Goal: Transaction & Acquisition: Purchase product/service

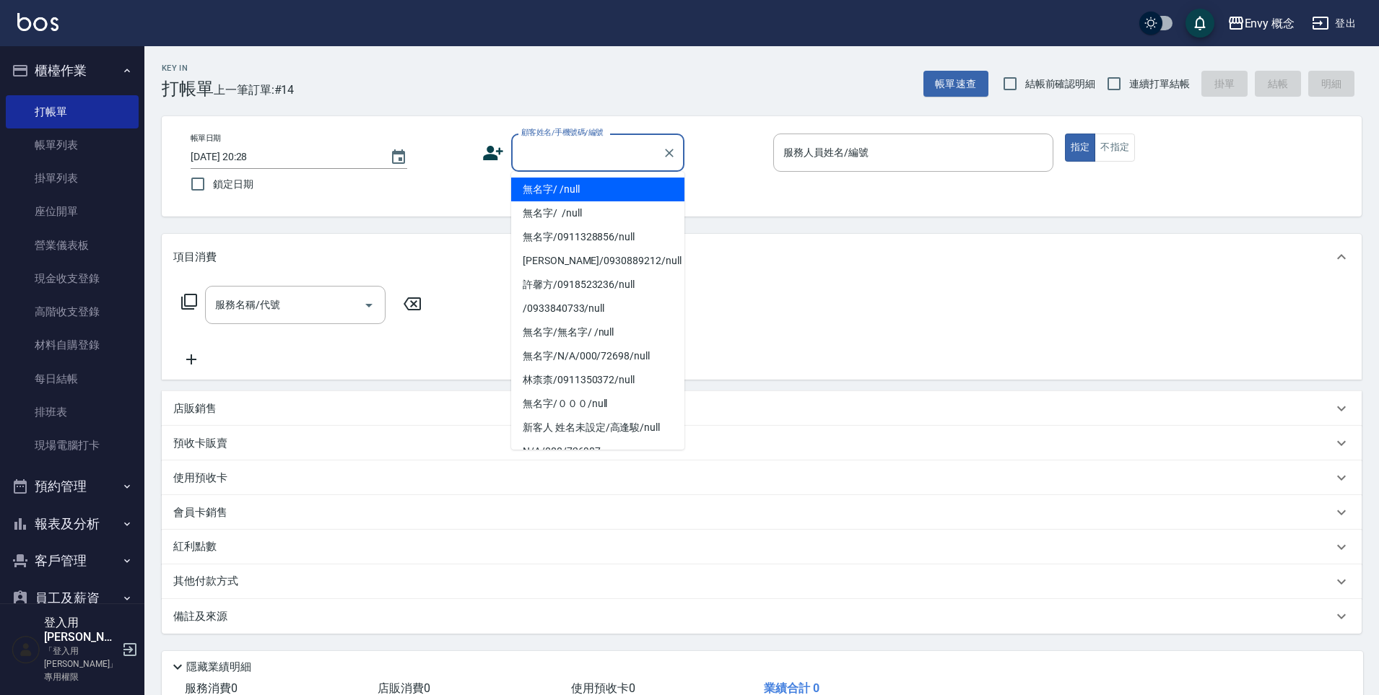
click at [545, 141] on input "顧客姓名/手機號碼/編號" at bounding box center [587, 152] width 139 height 25
click at [392, 157] on icon "Choose date, selected date is 2025-09-20" at bounding box center [398, 156] width 13 height 14
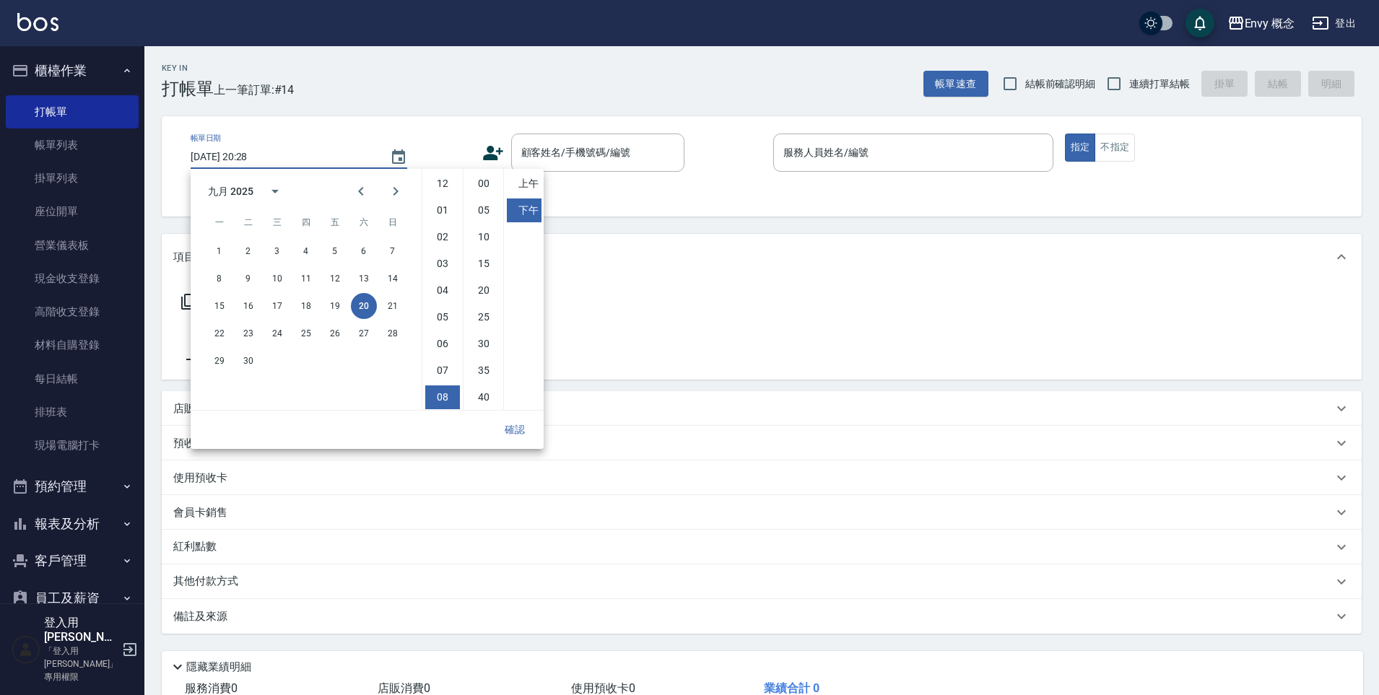
scroll to position [81, 0]
click at [394, 304] on button "21" at bounding box center [393, 306] width 26 height 26
type input "[DATE] 20:28"
click at [504, 434] on button "確認" at bounding box center [515, 430] width 46 height 27
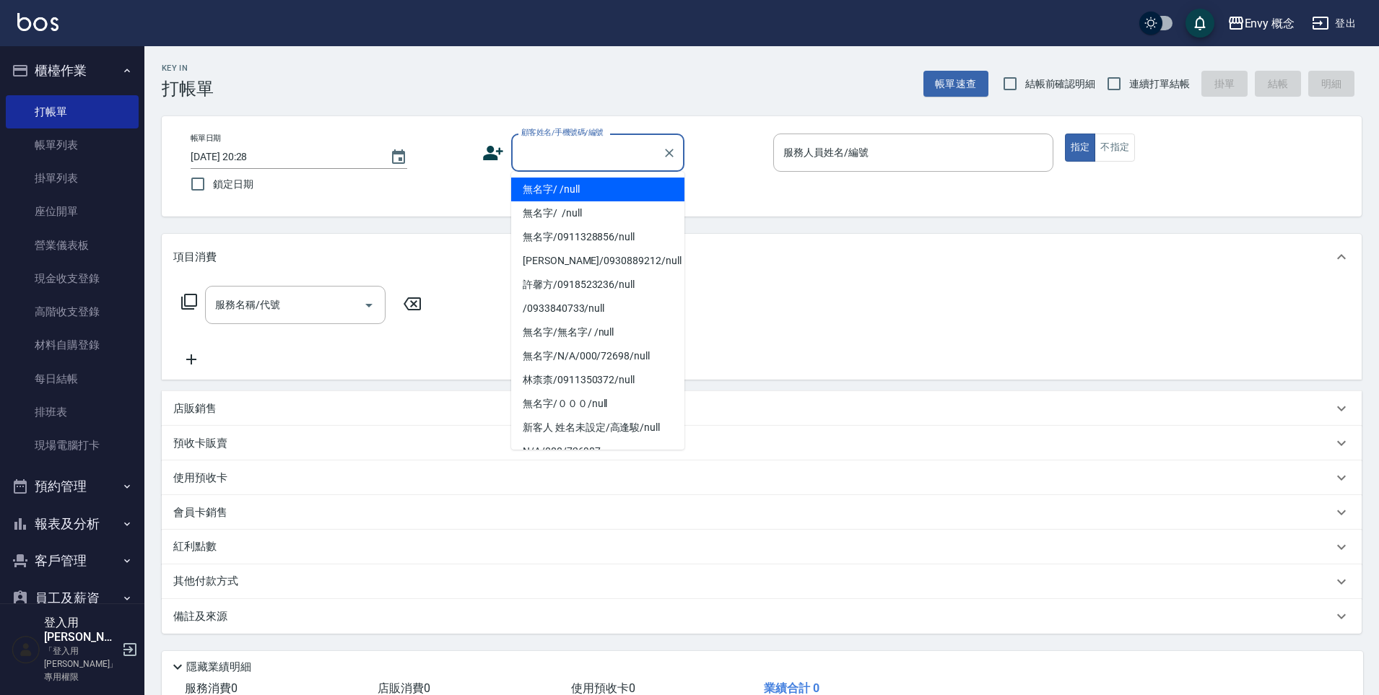
click at [592, 140] on div "顧客姓名/手機號碼/編號 顧客姓名/手機號碼/編號" at bounding box center [597, 153] width 173 height 38
click at [594, 194] on li "無名字/ /null" at bounding box center [597, 190] width 173 height 24
type input "無名字/ /null"
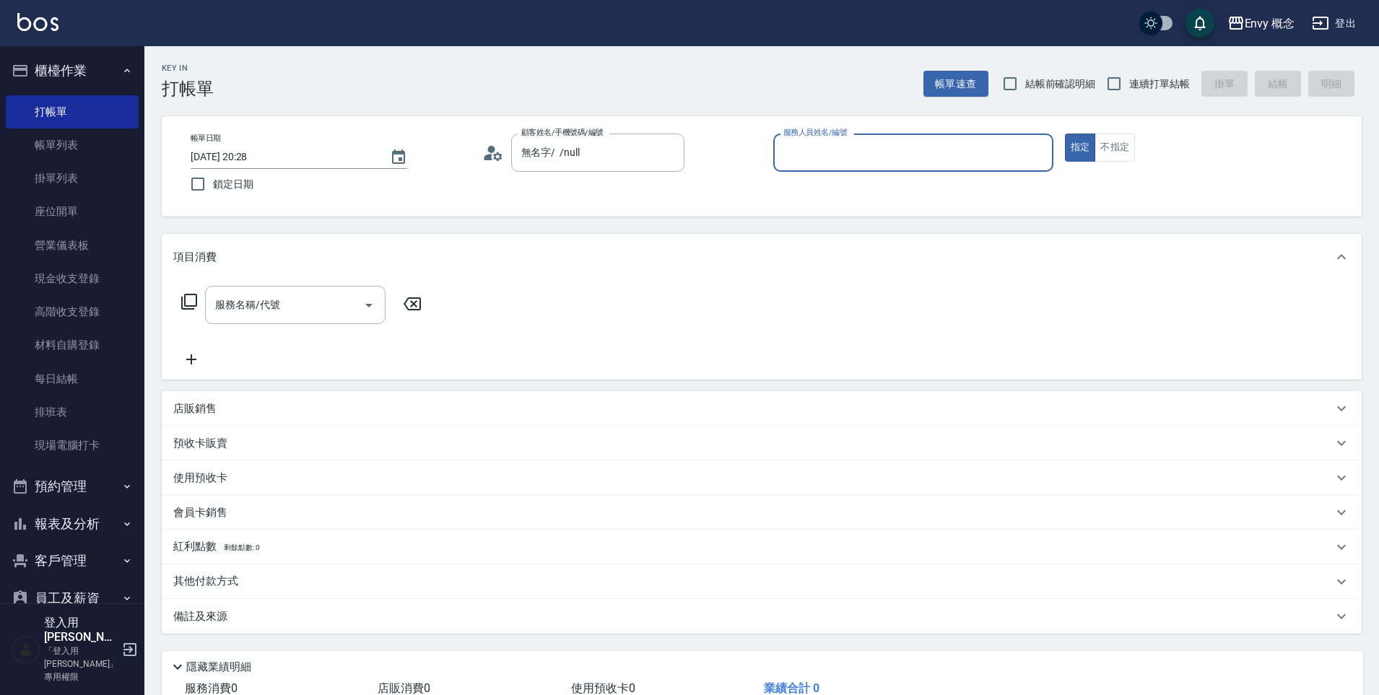
click at [882, 157] on input "服務人員姓名/編號" at bounding box center [913, 152] width 267 height 25
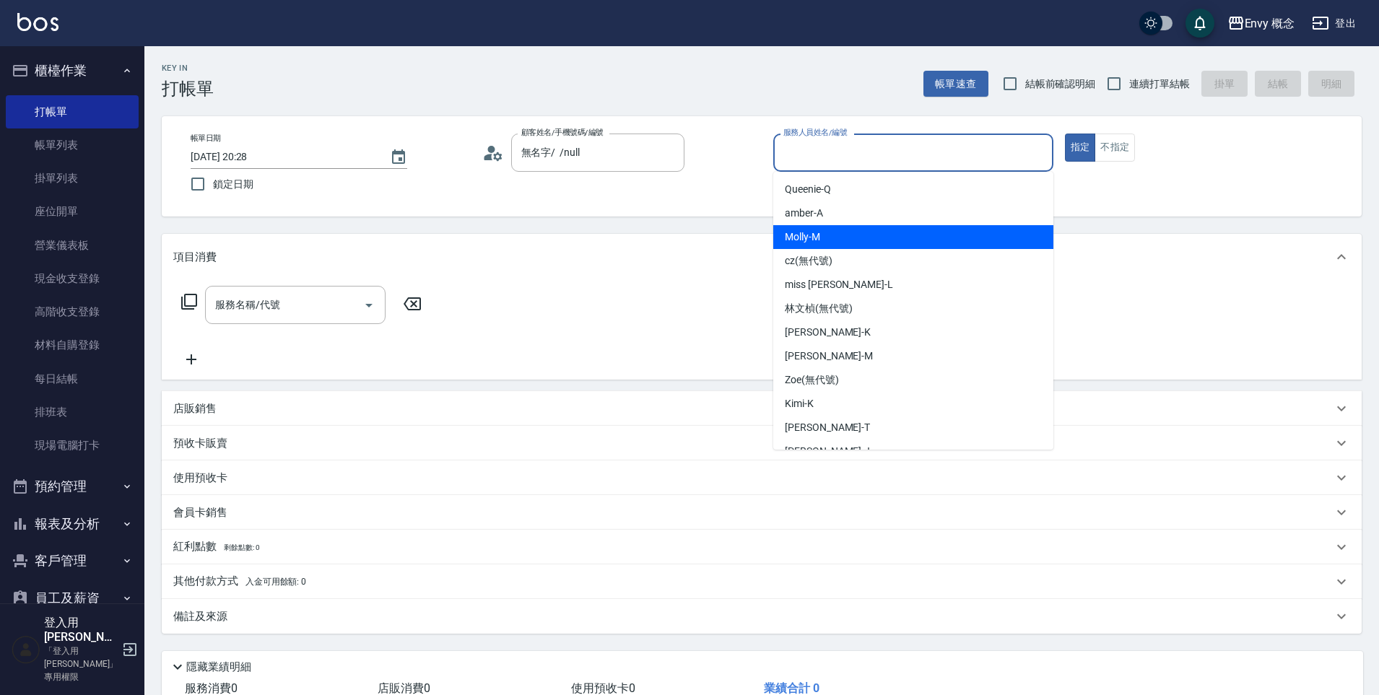
click at [893, 238] on div "[PERSON_NAME]" at bounding box center [913, 237] width 280 height 24
type input "[PERSON_NAME]"
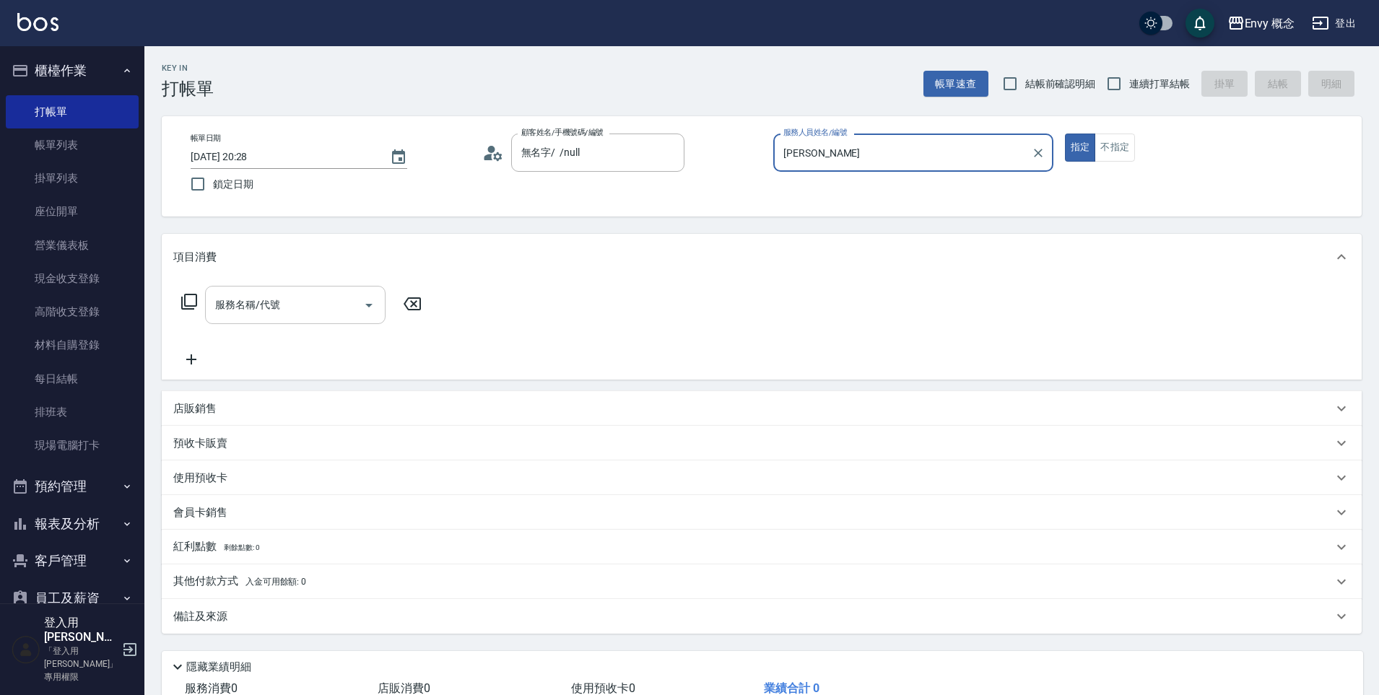
click at [231, 315] on input "服務名稱/代號" at bounding box center [285, 304] width 146 height 25
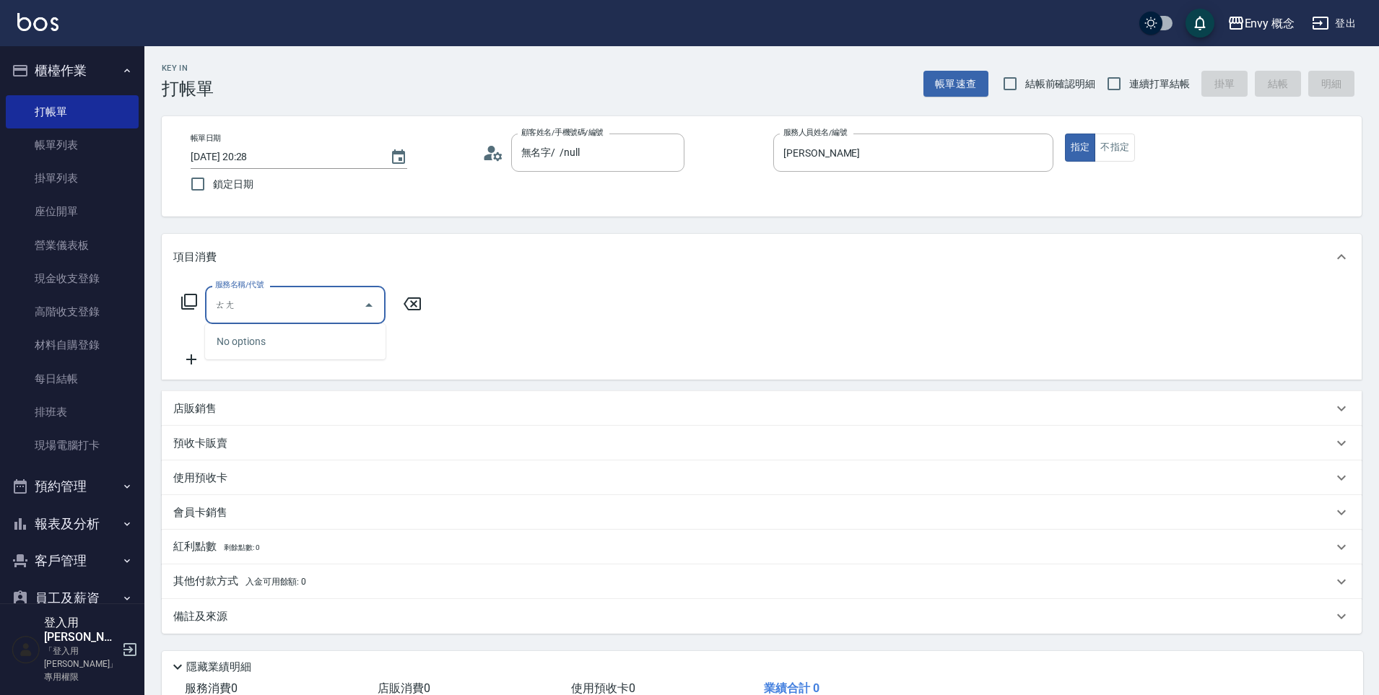
type input "躺"
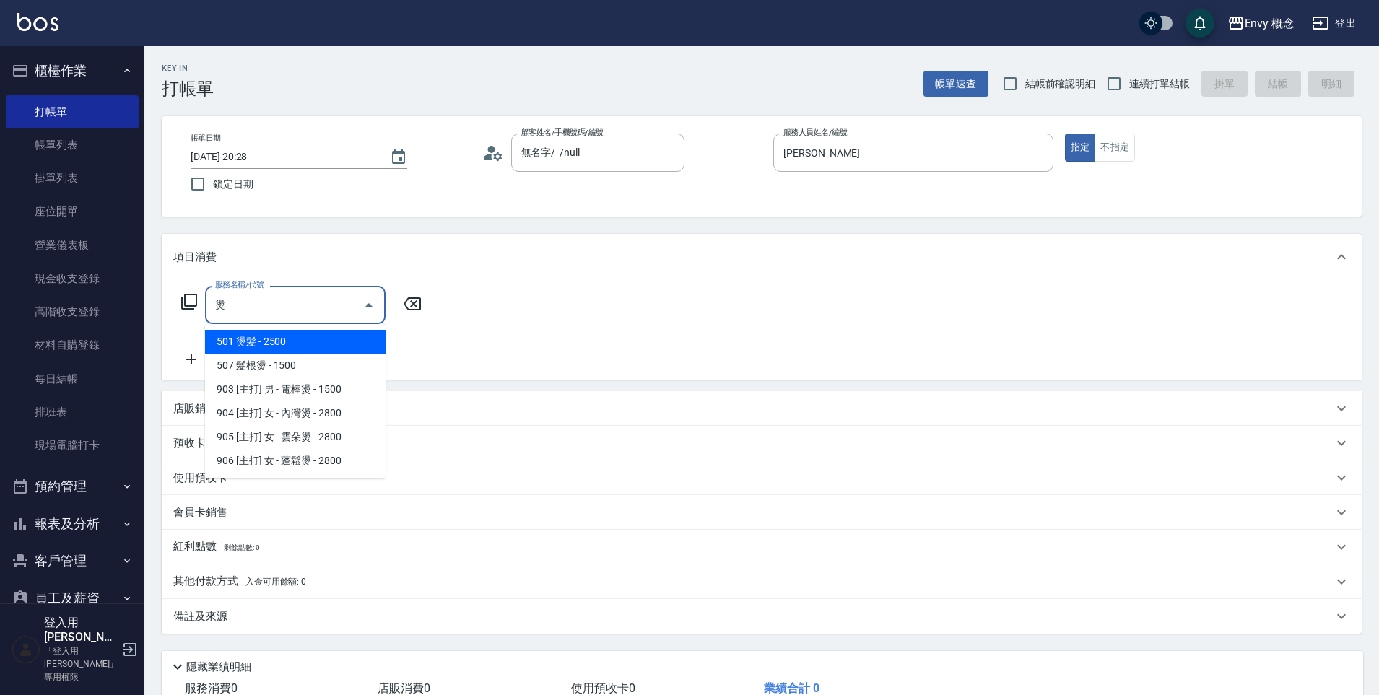
click at [355, 344] on span "501 燙髮 - 2500" at bounding box center [295, 342] width 181 height 24
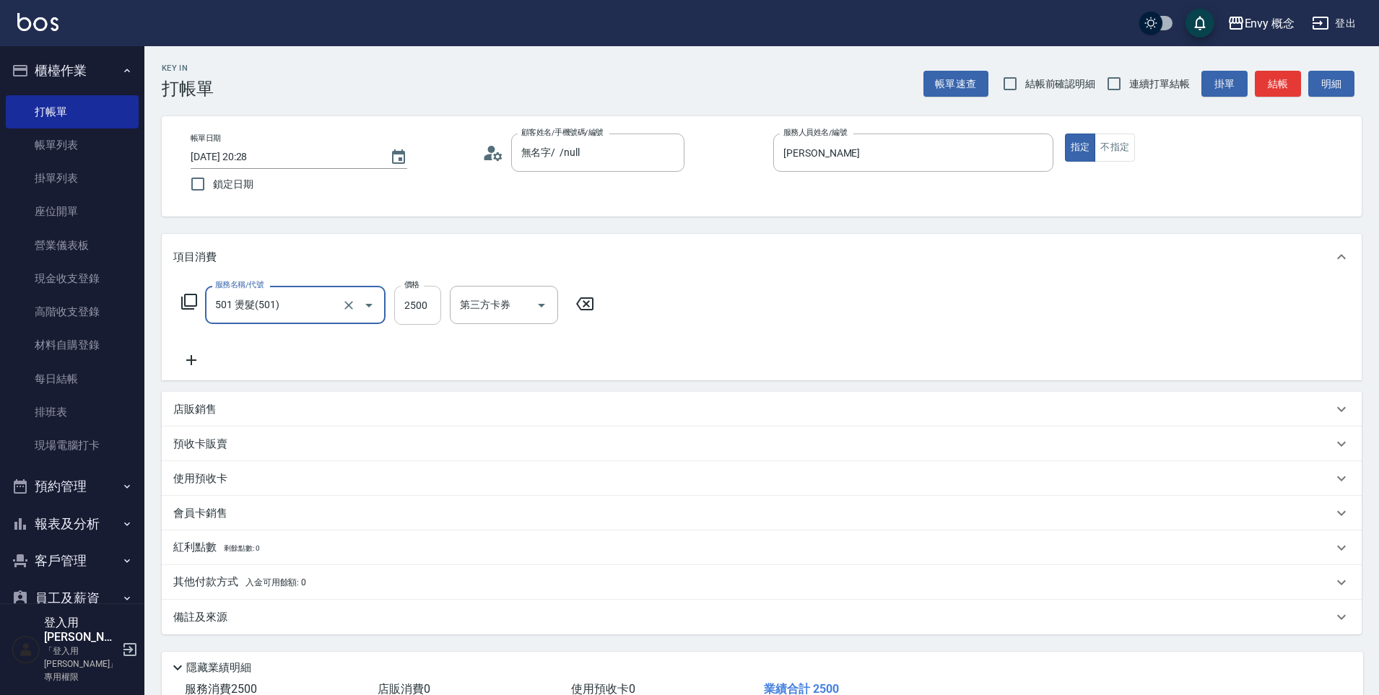
type input "501 燙髮(501)"
click at [413, 308] on input "2500" at bounding box center [417, 305] width 47 height 39
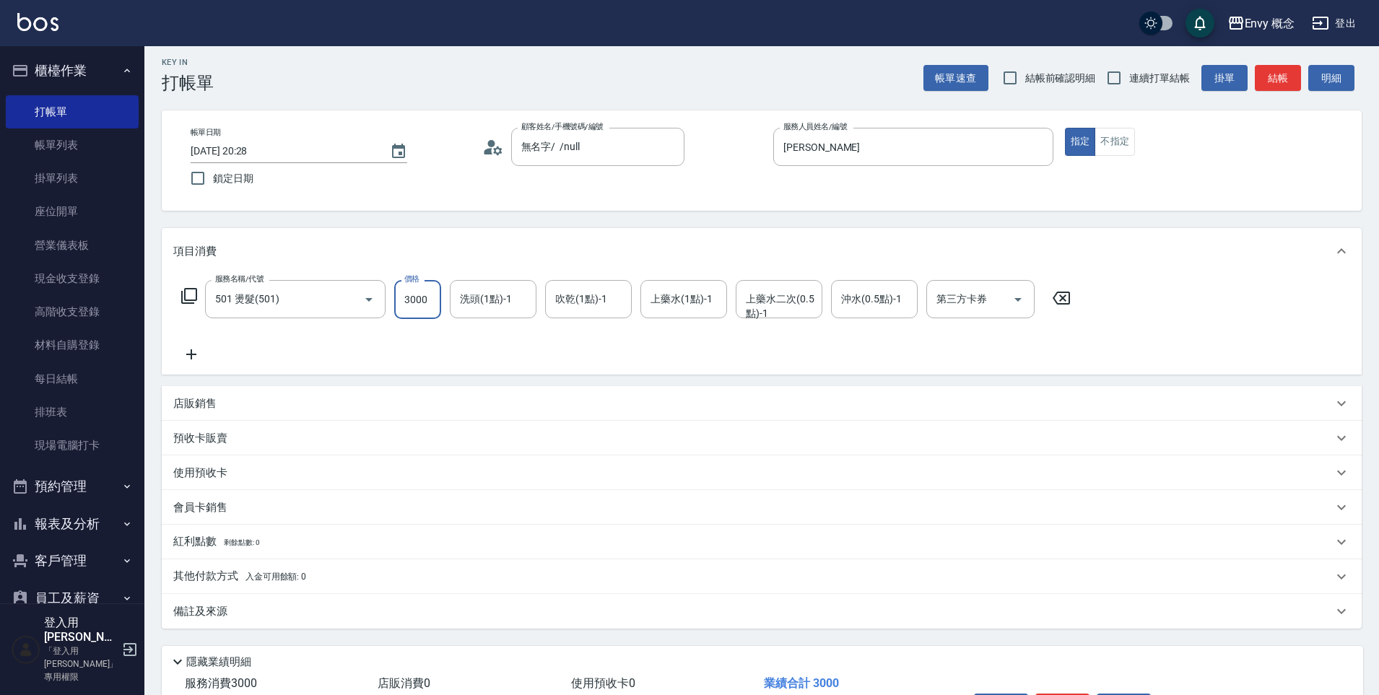
scroll to position [103, 0]
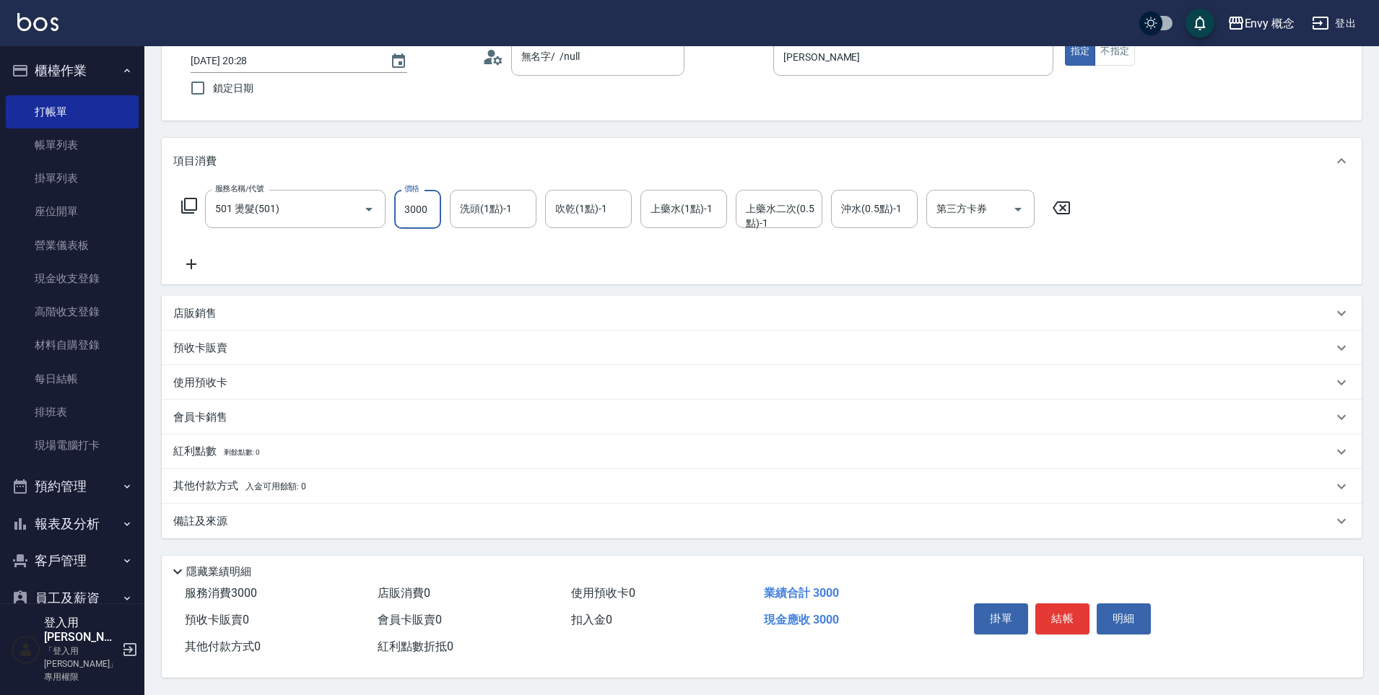
type input "3000"
click at [381, 479] on div "其他付款方式 入金可用餘額: 0" at bounding box center [753, 487] width 1160 height 16
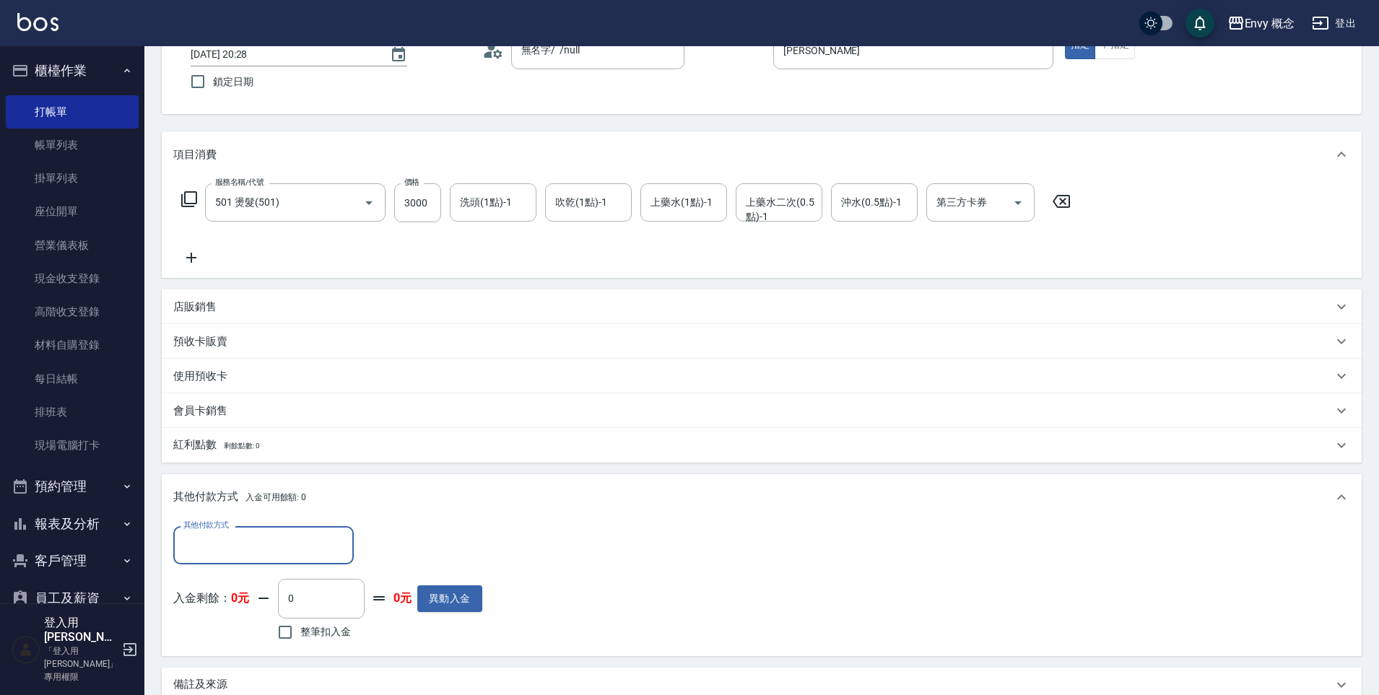
scroll to position [0, 0]
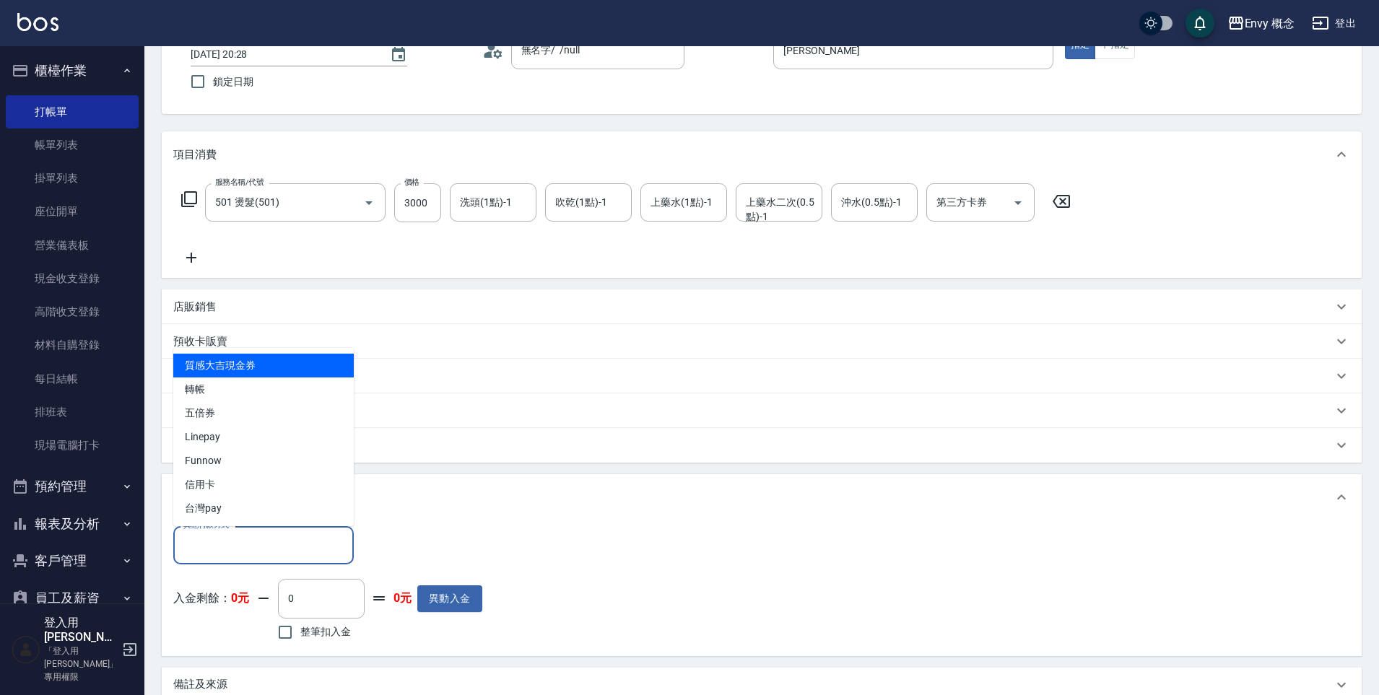
click at [313, 548] on input "其他付款方式" at bounding box center [264, 545] width 168 height 25
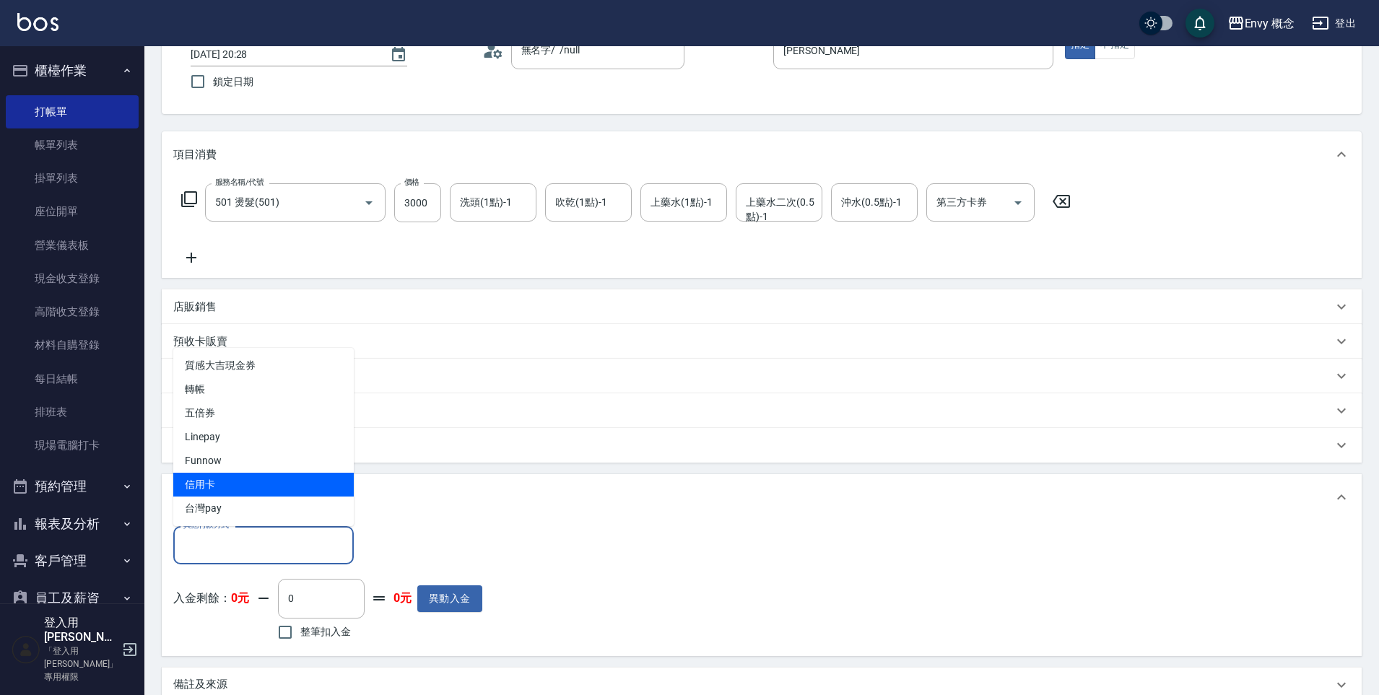
click at [307, 477] on span "信用卡" at bounding box center [263, 485] width 181 height 24
type input "信用卡"
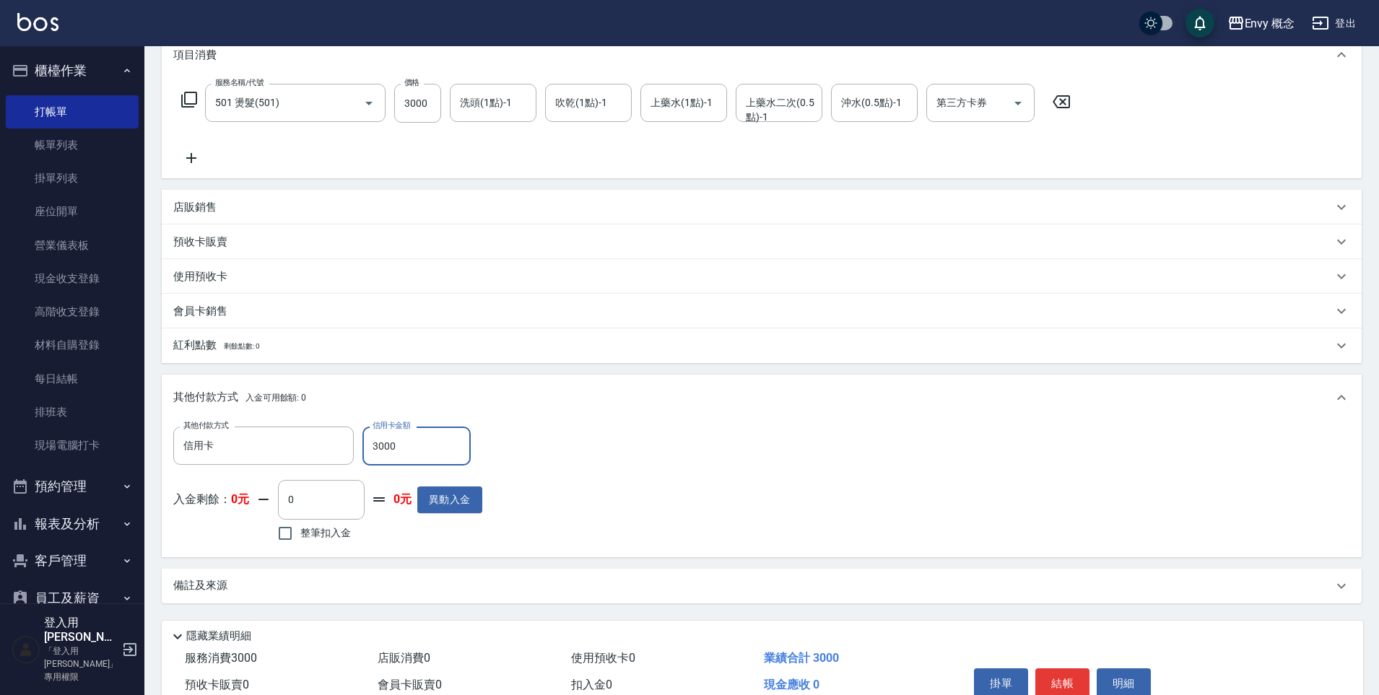
scroll to position [274, 0]
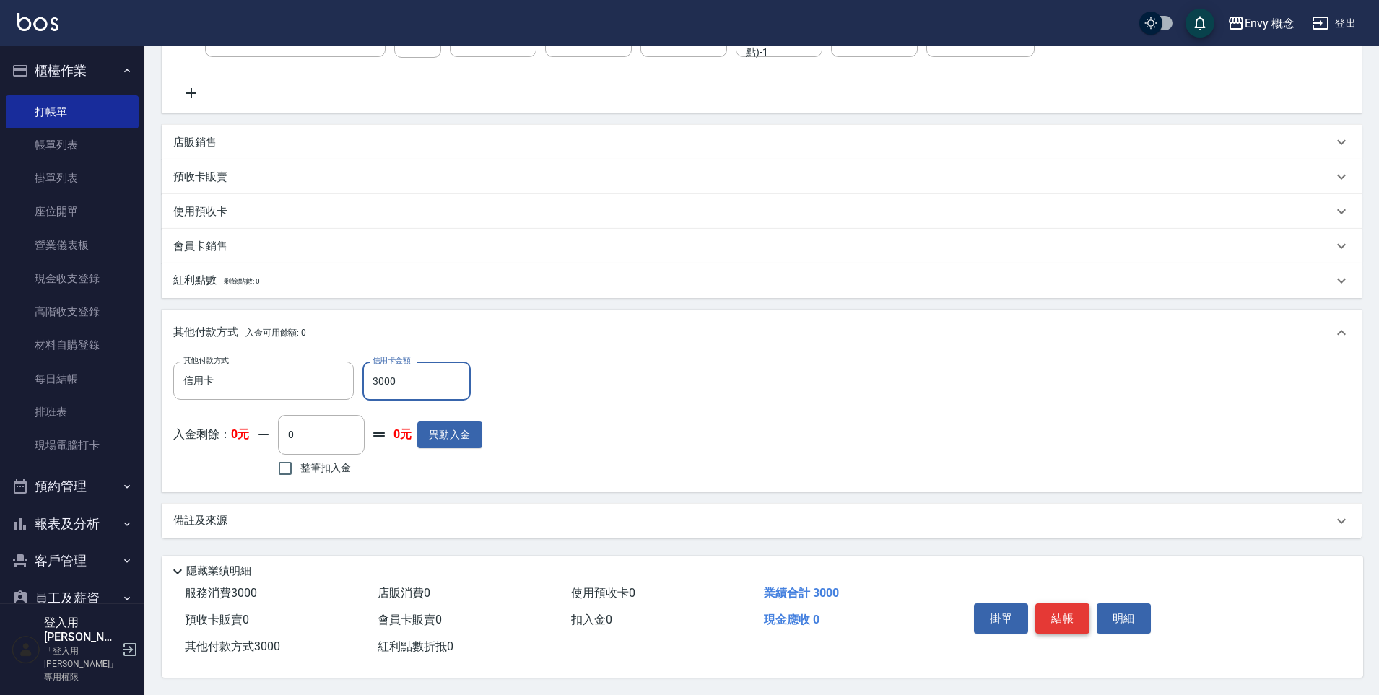
type input "3000"
click at [1054, 606] on button "結帳" at bounding box center [1063, 619] width 54 height 30
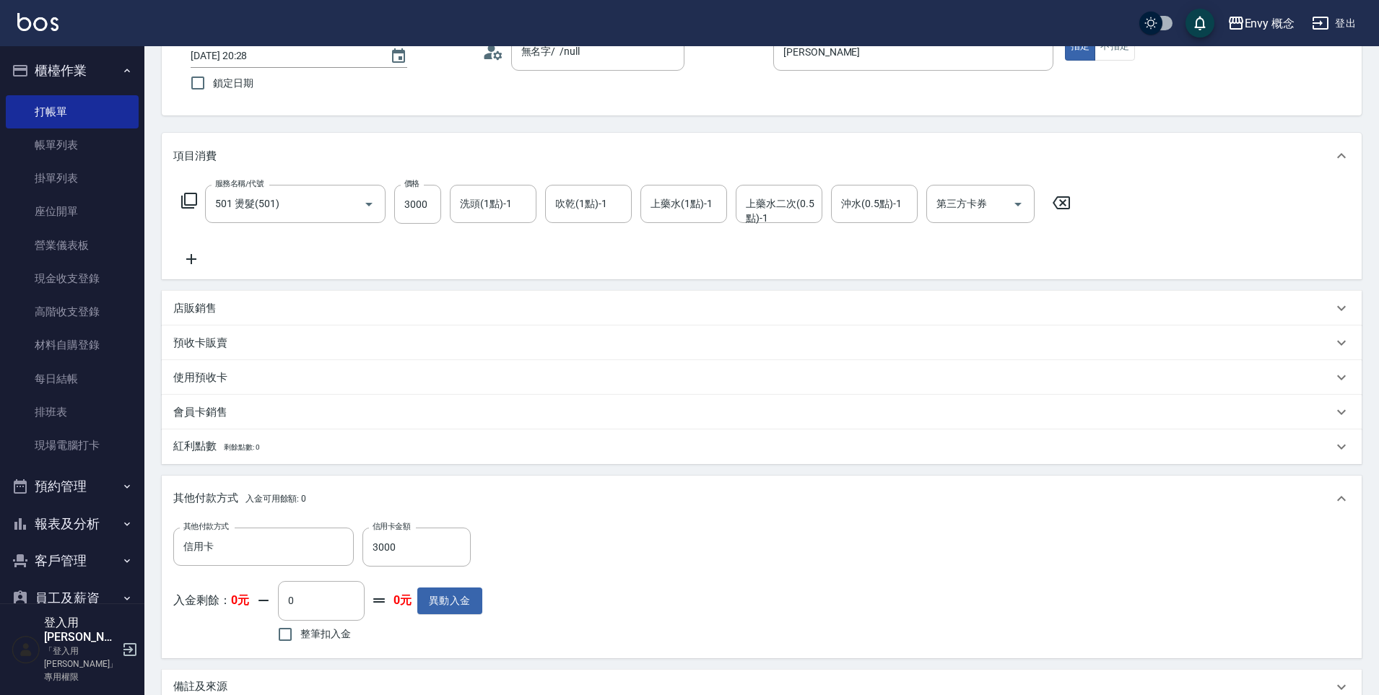
scroll to position [0, 0]
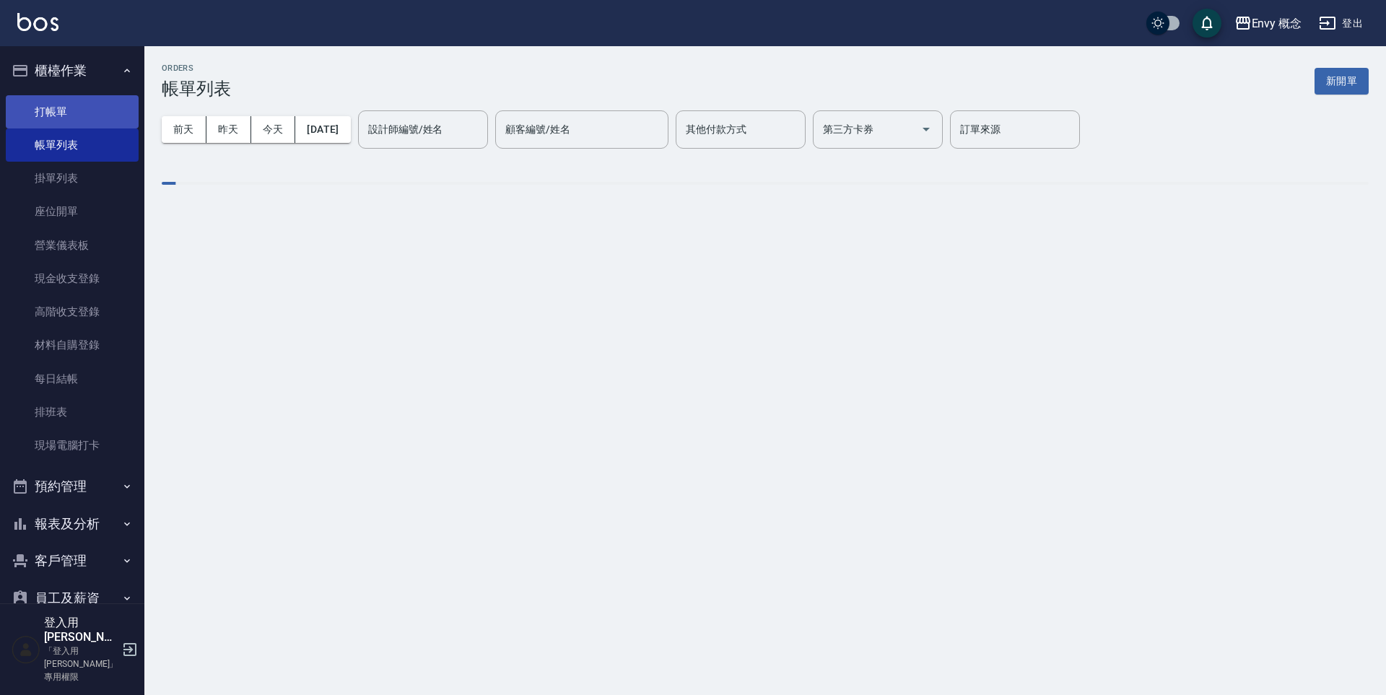
click at [73, 110] on link "打帳單" at bounding box center [72, 111] width 133 height 33
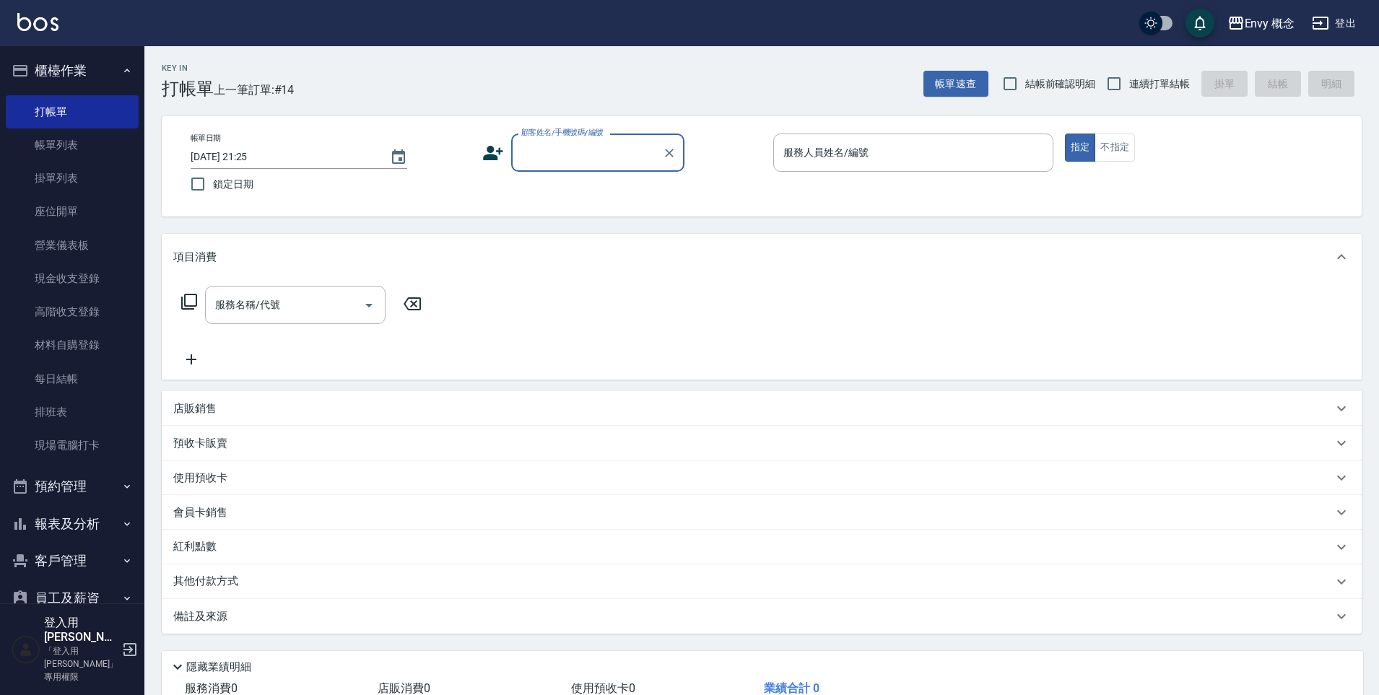
click at [537, 144] on input "顧客姓名/手機號碼/編號" at bounding box center [587, 152] width 139 height 25
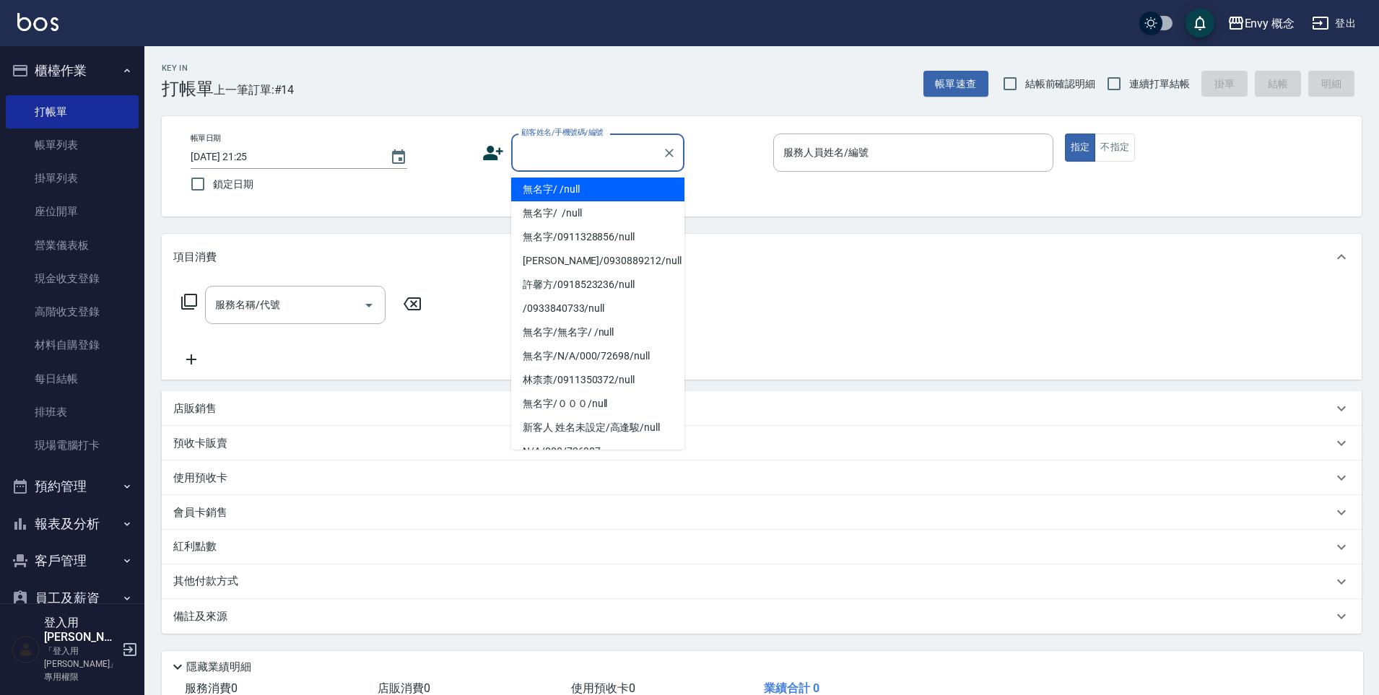
click at [567, 195] on li "無名字/ /null" at bounding box center [597, 190] width 173 height 24
type input "無名字/ /null"
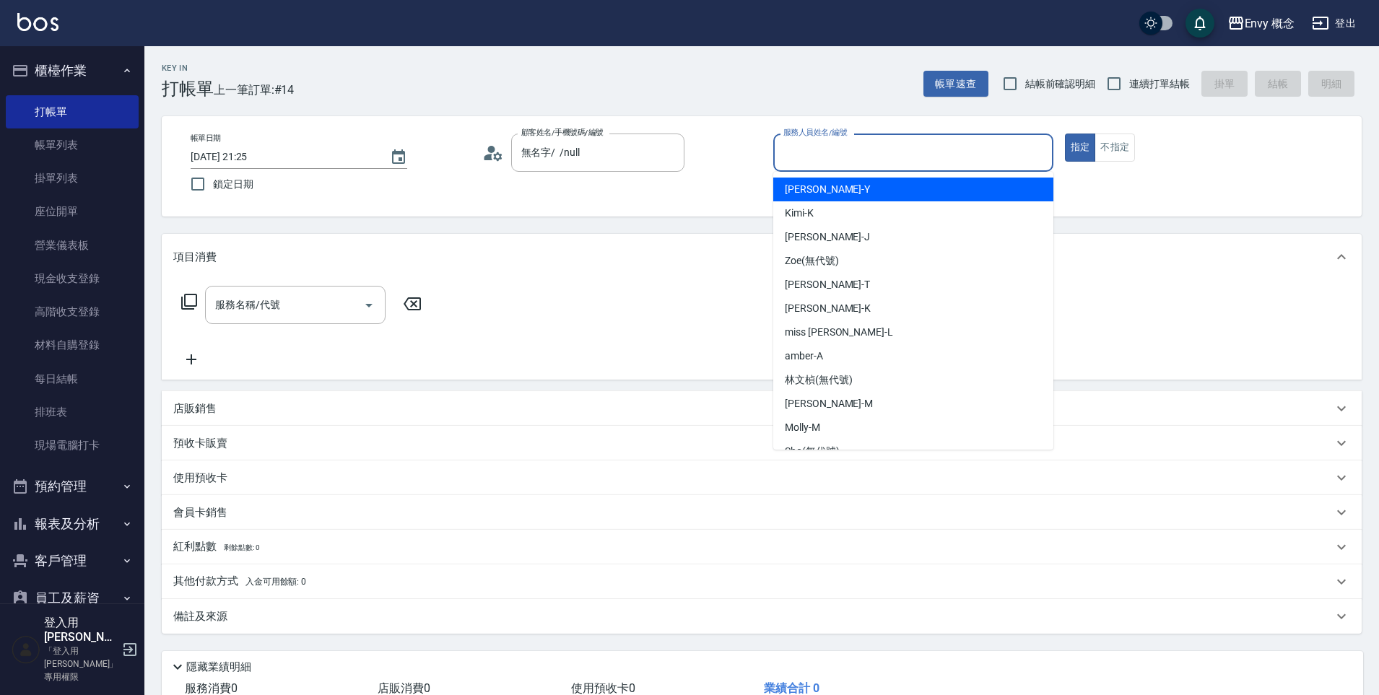
click at [843, 149] on input "服務人員姓名/編號" at bounding box center [913, 152] width 267 height 25
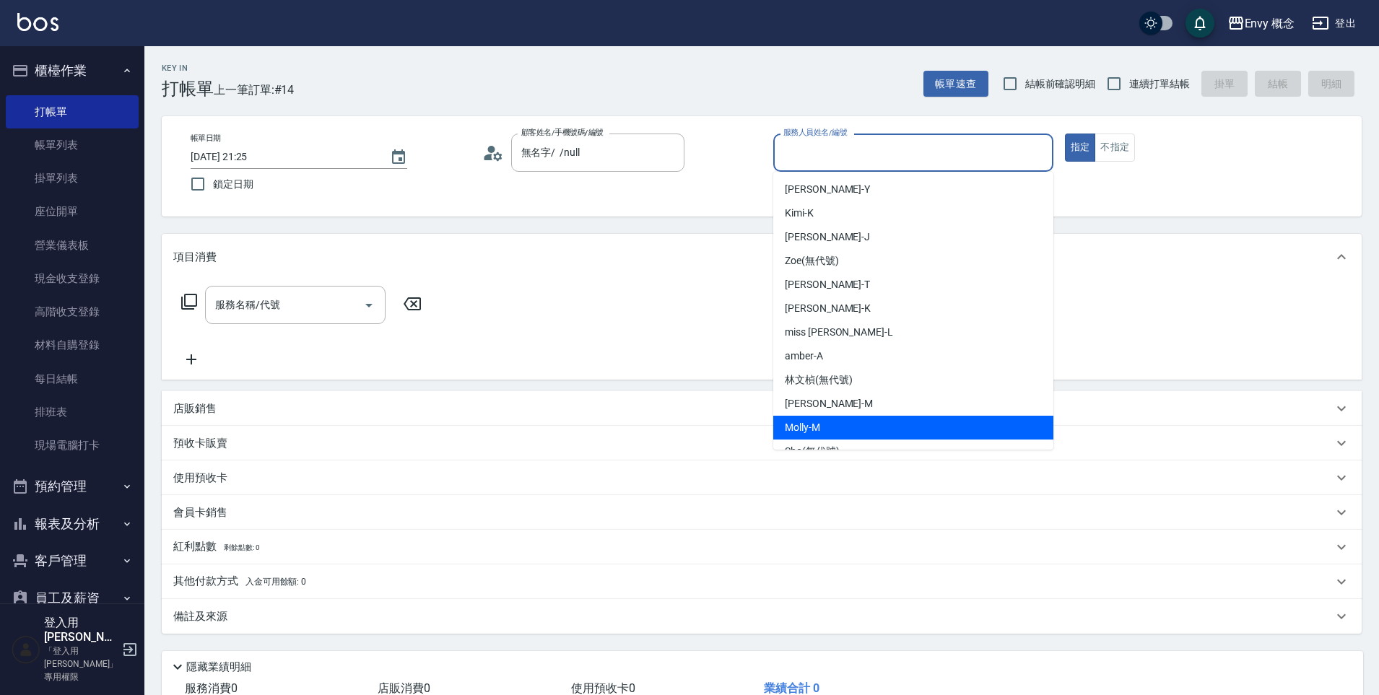
click at [904, 423] on div "[PERSON_NAME]" at bounding box center [913, 428] width 280 height 24
type input "[PERSON_NAME]"
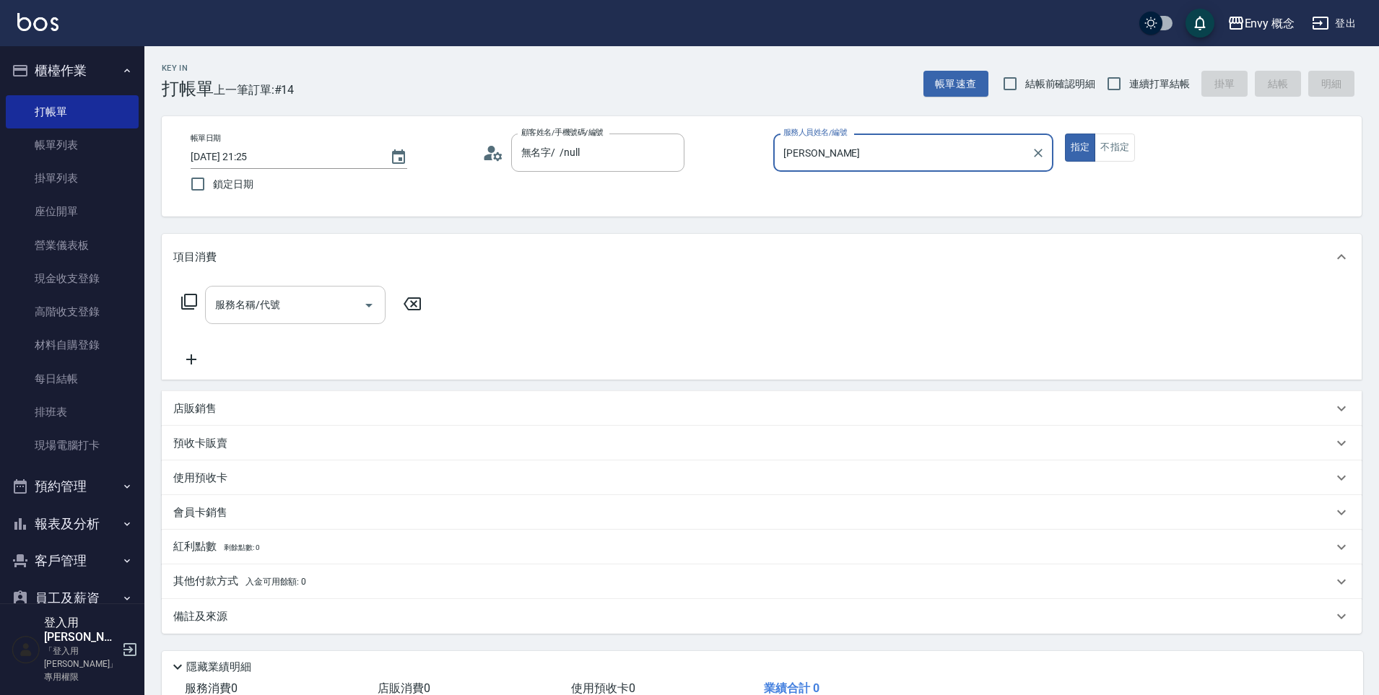
click at [300, 311] on input "服務名稱/代號" at bounding box center [285, 304] width 146 height 25
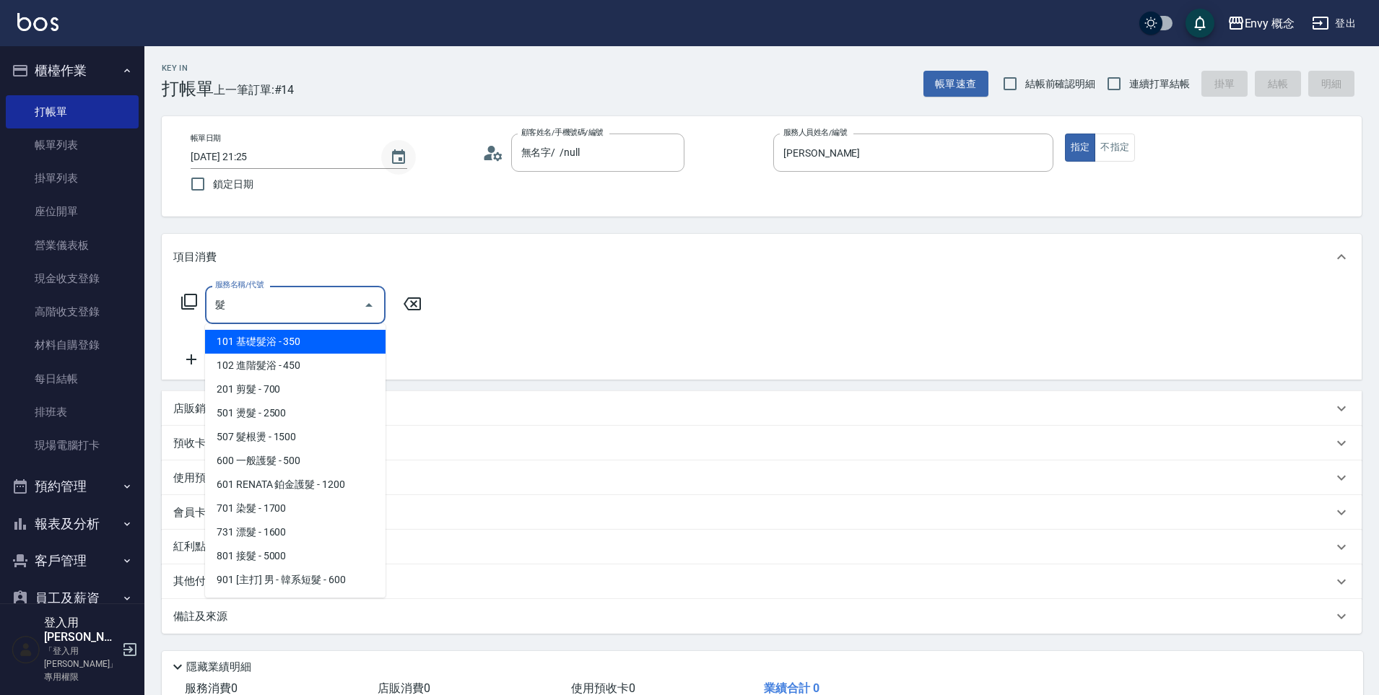
type input "髮"
click at [401, 162] on icon "Choose date, selected date is 2025-09-20" at bounding box center [398, 156] width 13 height 14
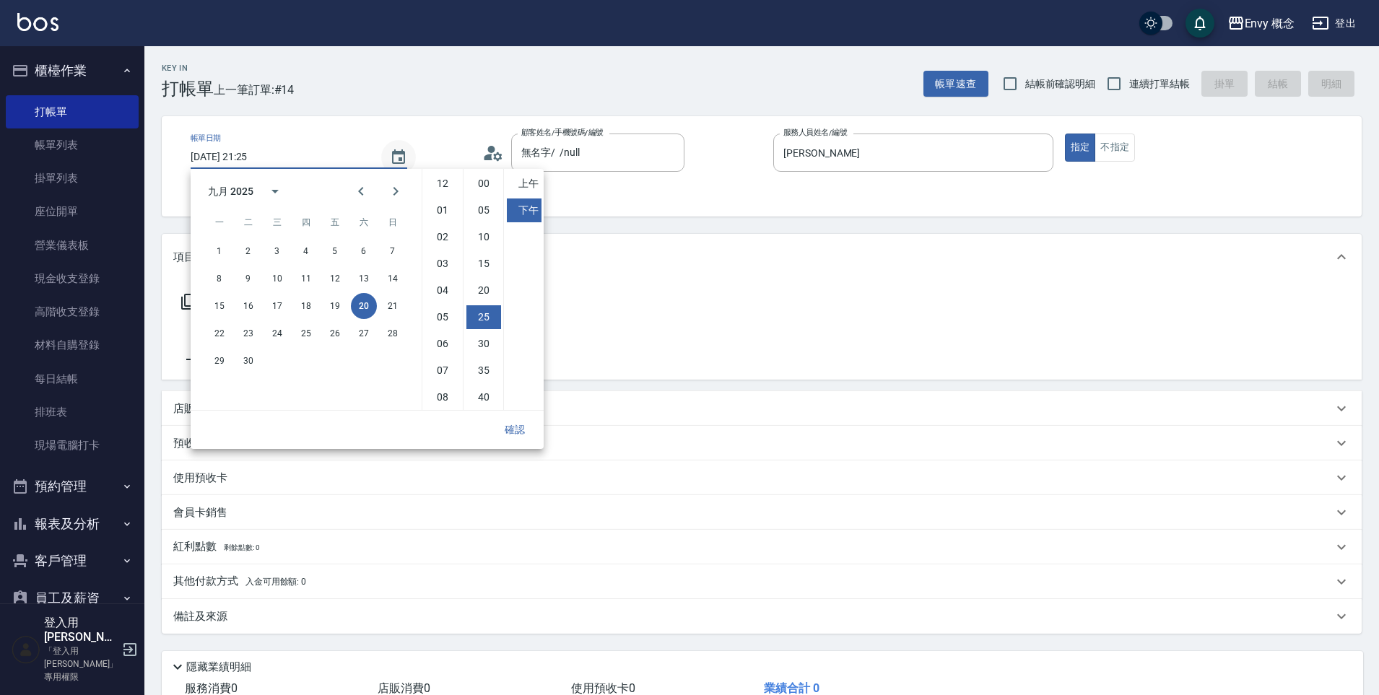
scroll to position [81, 0]
click at [394, 308] on button "21" at bounding box center [393, 306] width 26 height 26
type input "[DATE] 21:25"
click at [516, 428] on button "確認" at bounding box center [515, 430] width 46 height 27
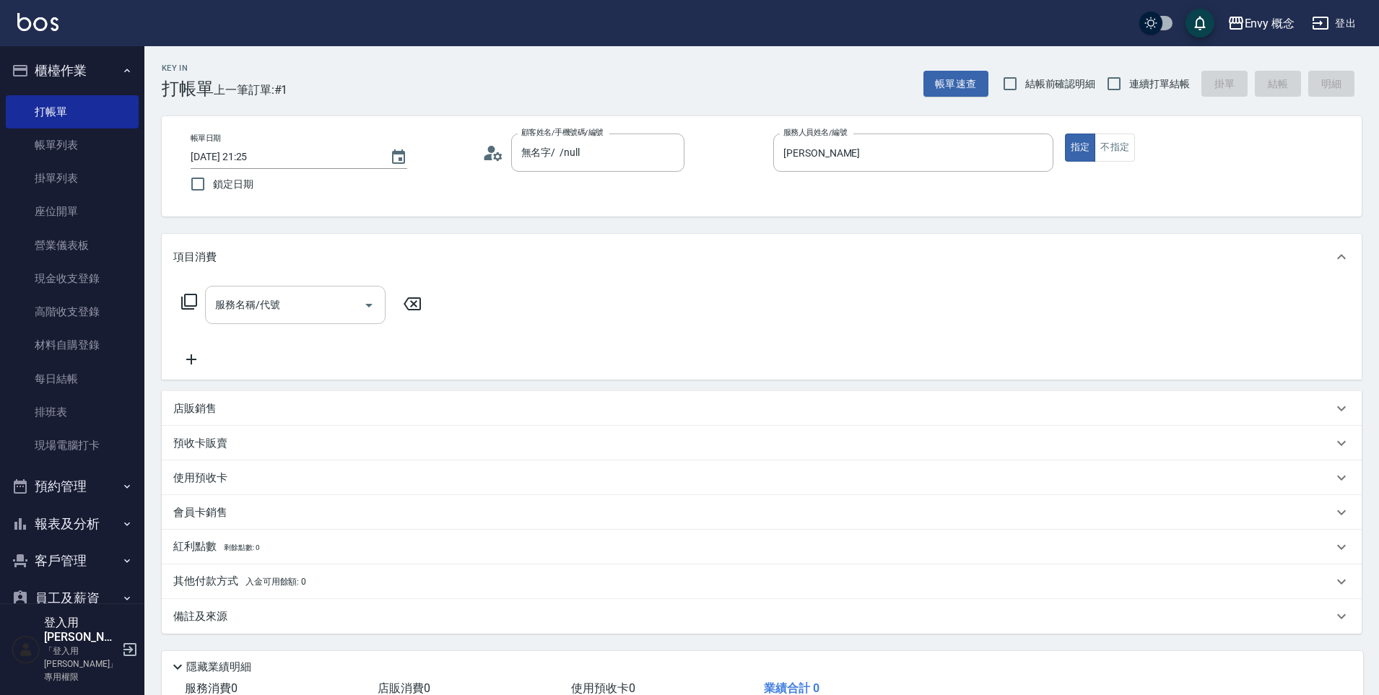
click at [278, 315] on input "服務名稱/代號" at bounding box center [285, 304] width 146 height 25
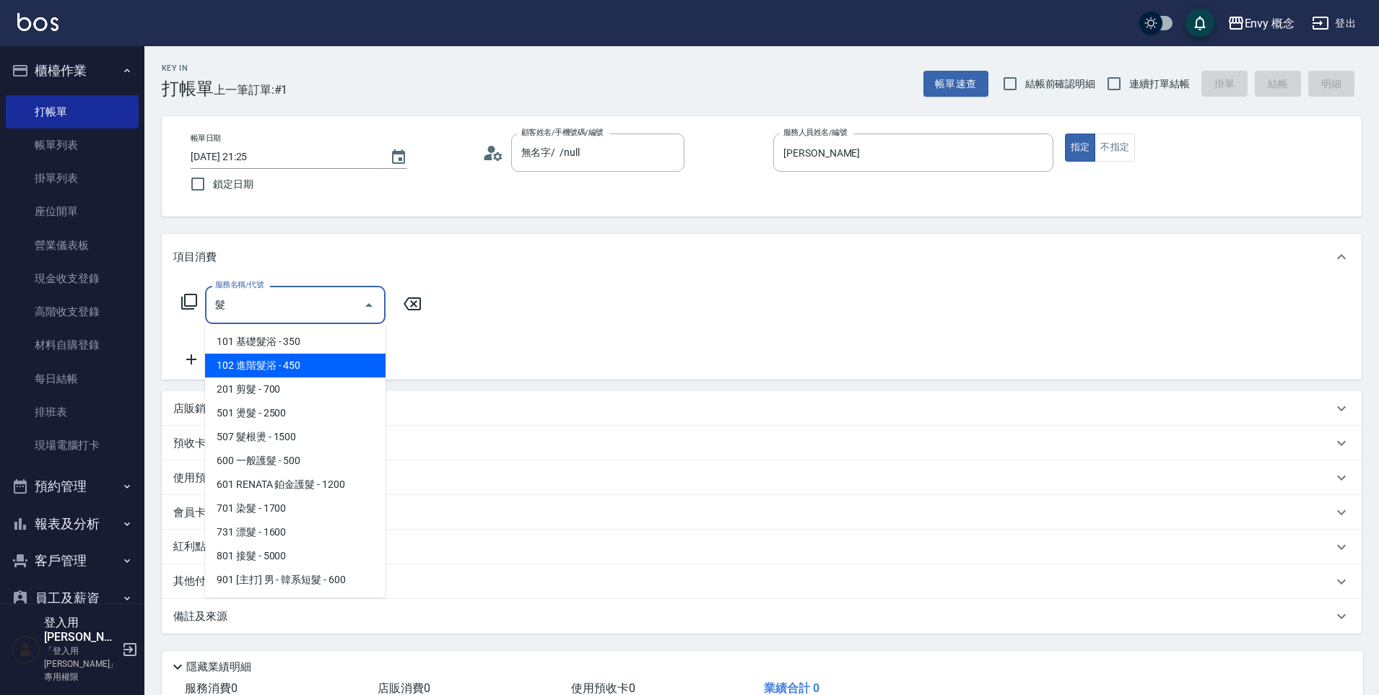
click at [313, 364] on span "102 進階髮浴 - 450" at bounding box center [295, 366] width 181 height 24
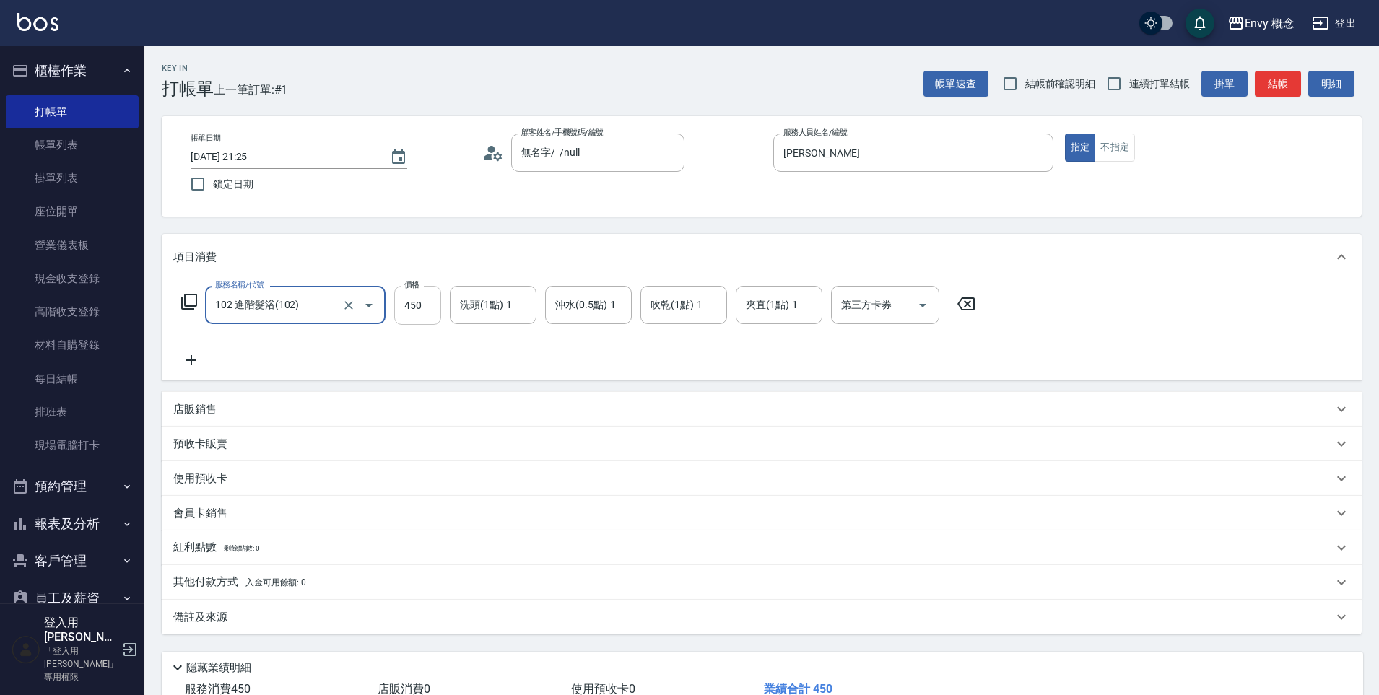
type input "102 進階髮浴(102)"
click at [430, 307] on input "450" at bounding box center [417, 305] width 47 height 39
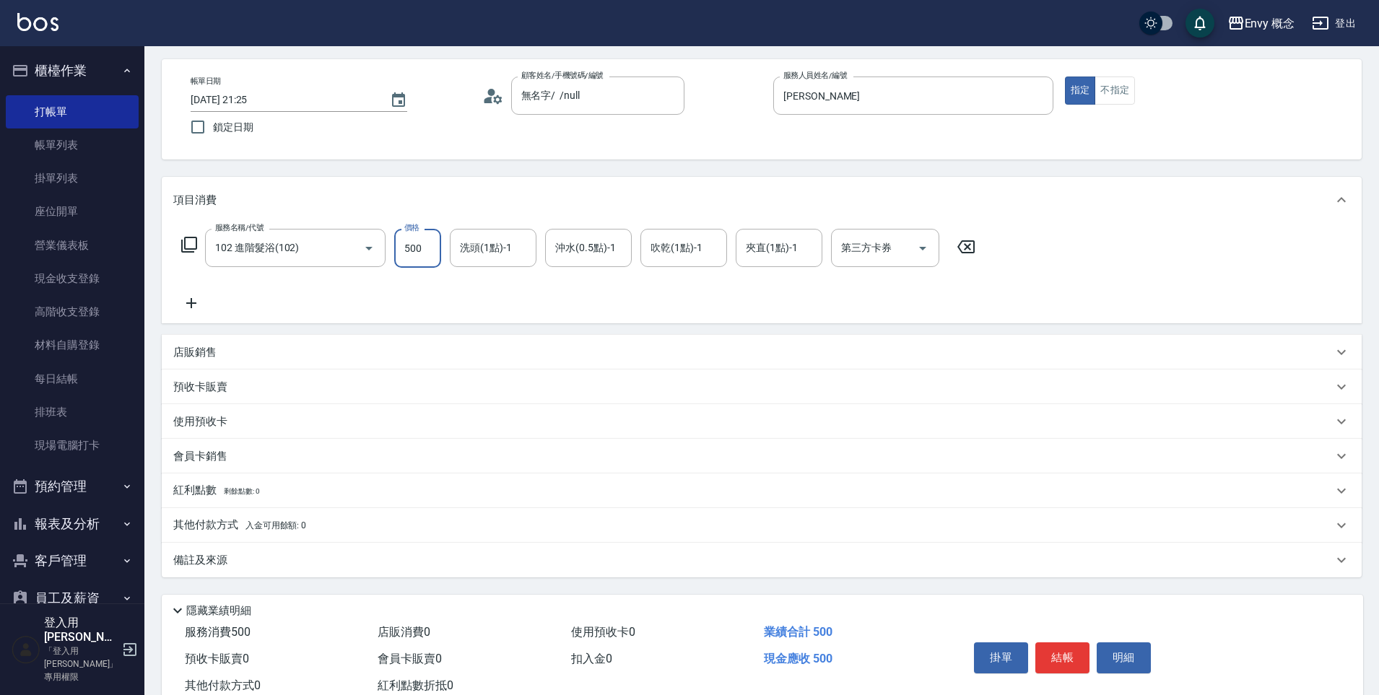
scroll to position [103, 0]
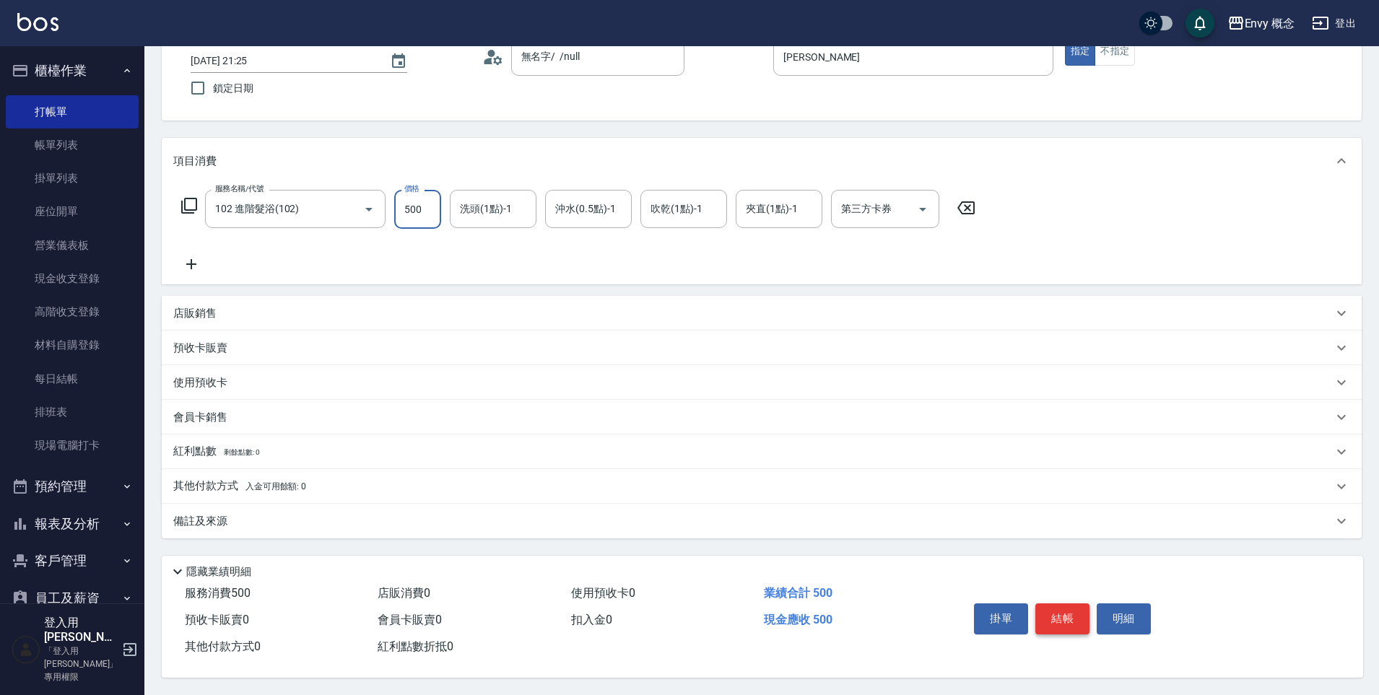
type input "500"
click at [1077, 619] on button "結帳" at bounding box center [1063, 619] width 54 height 30
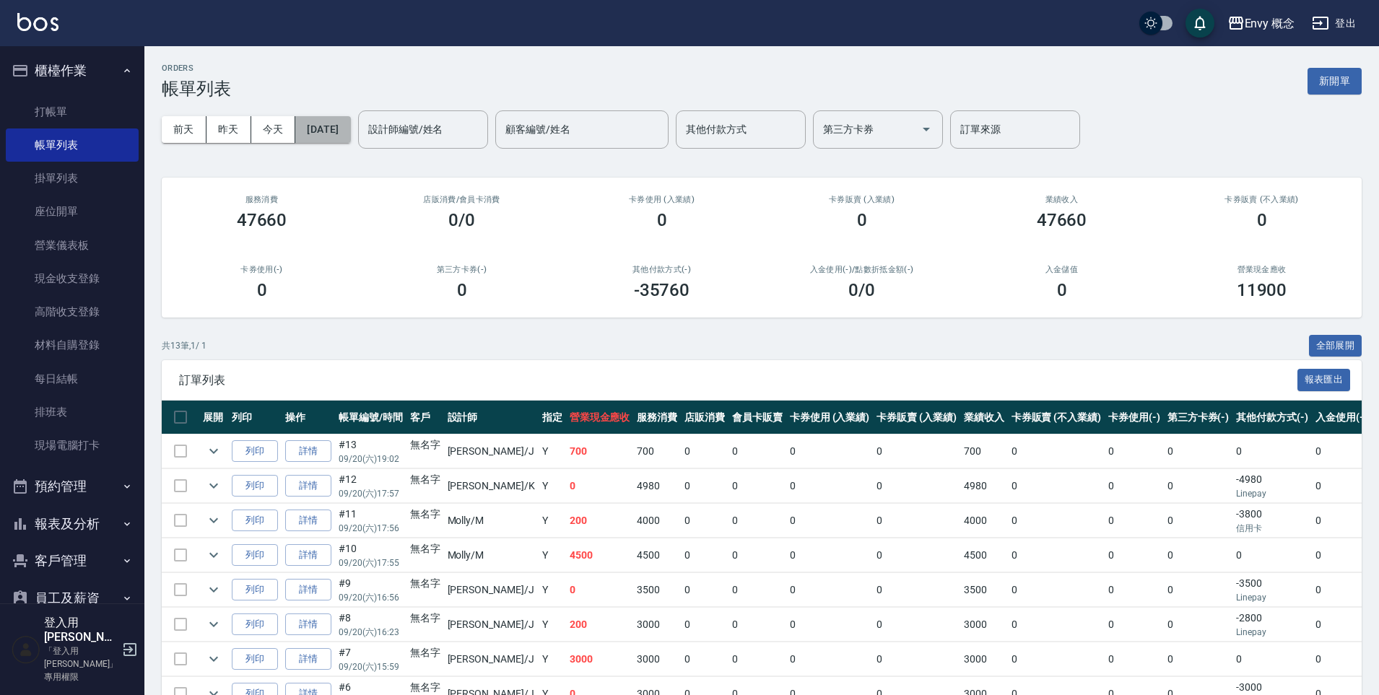
click at [350, 139] on button "[DATE]" at bounding box center [322, 129] width 55 height 27
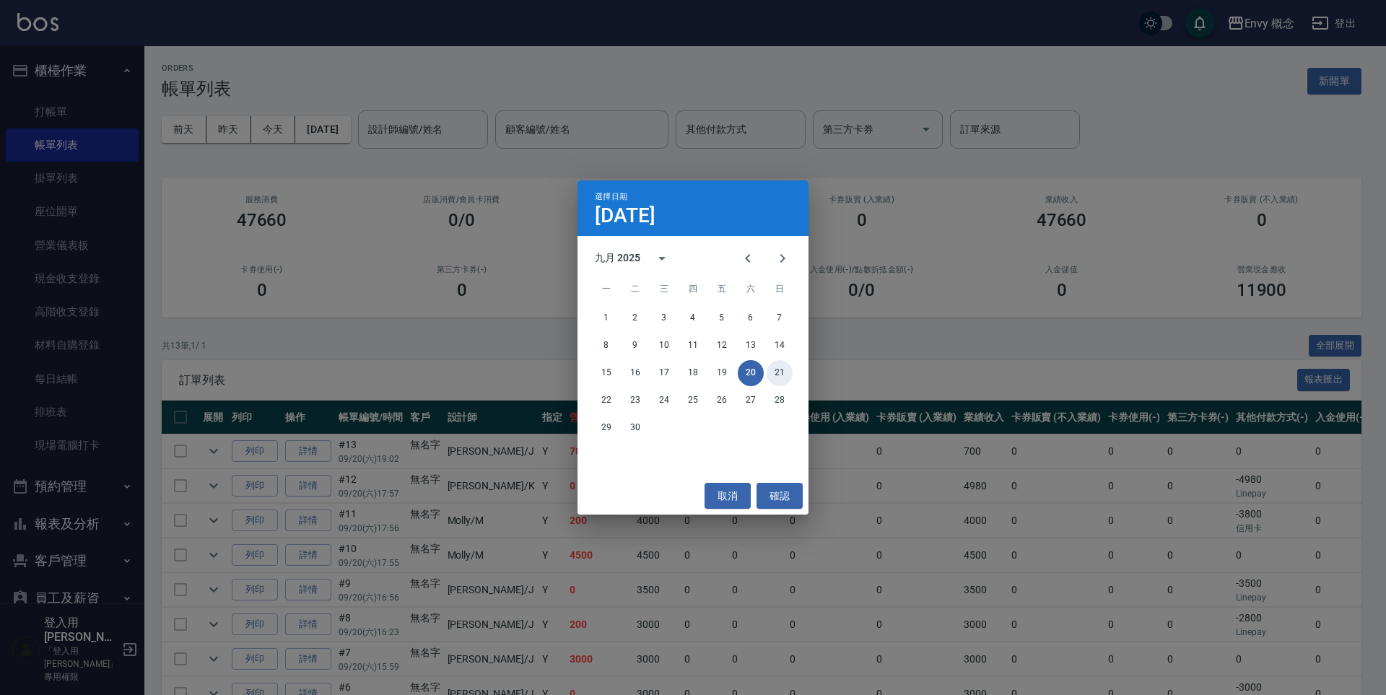
drag, startPoint x: 782, startPoint y: 373, endPoint x: 534, endPoint y: 217, distance: 292.9
click at [782, 373] on button "21" at bounding box center [780, 373] width 26 height 26
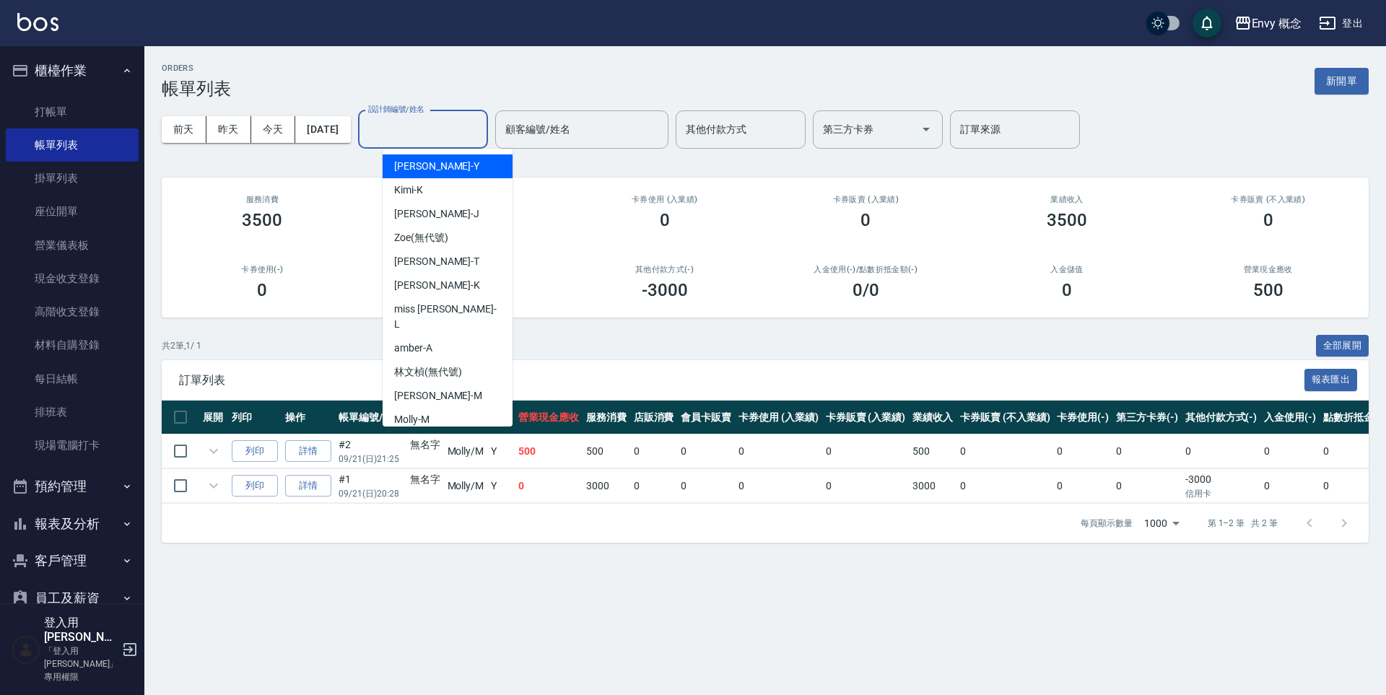
click at [441, 125] on div "設計師編號/姓名 設計師編號/姓名" at bounding box center [423, 129] width 130 height 38
click at [350, 136] on button "[DATE]" at bounding box center [322, 129] width 55 height 27
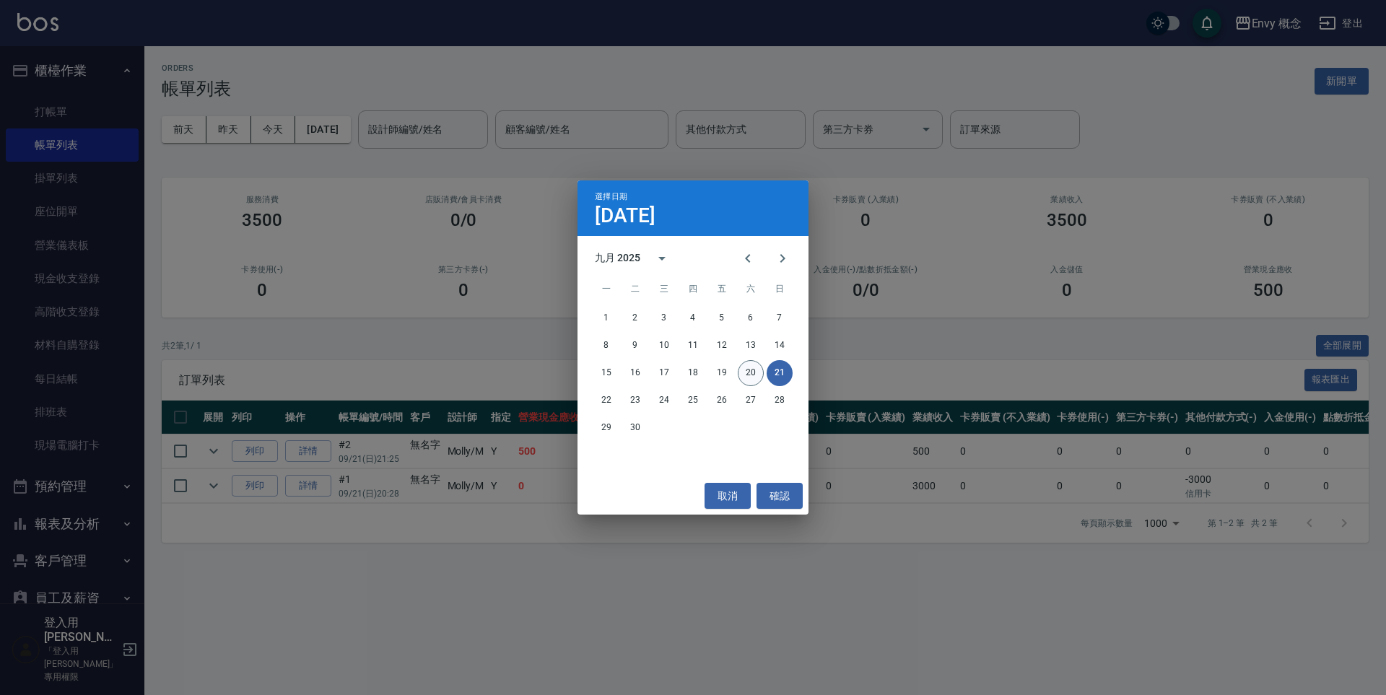
click at [751, 376] on button "20" at bounding box center [751, 373] width 26 height 26
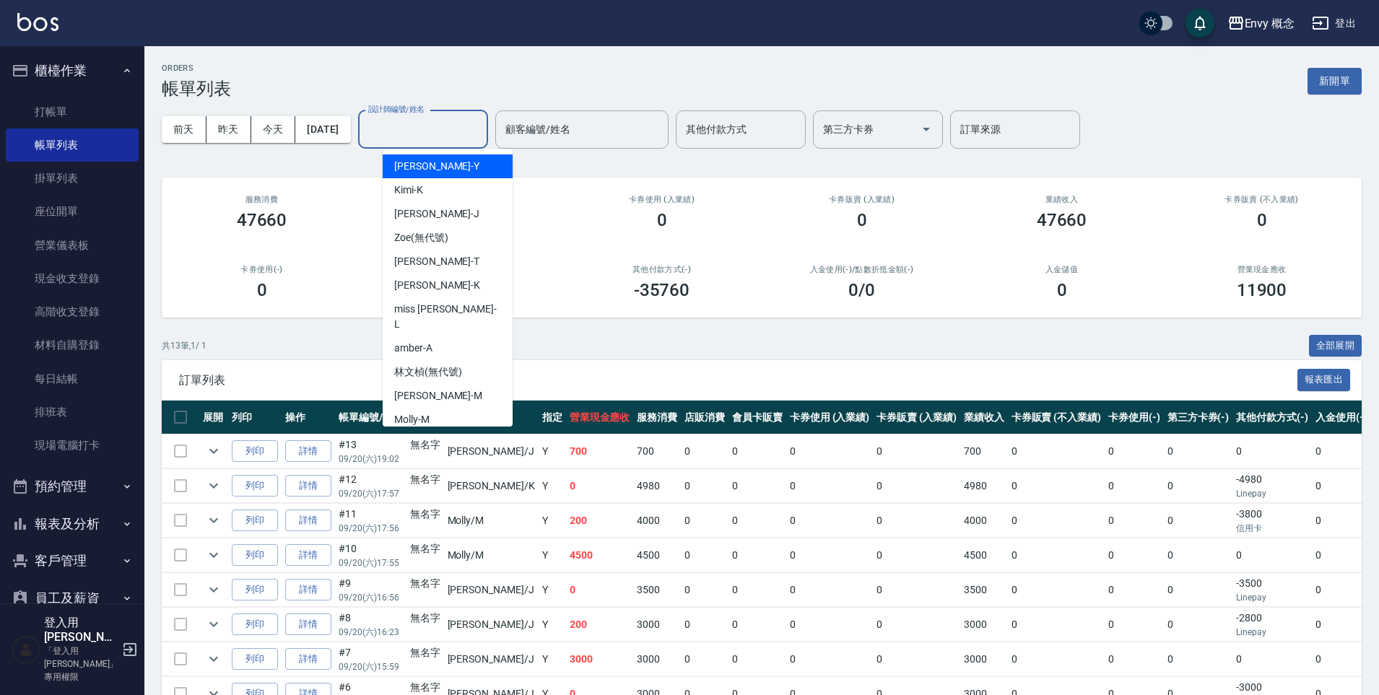
click at [411, 123] on div "設計師編號/姓名 設計師編號/姓名" at bounding box center [423, 129] width 130 height 38
click at [465, 408] on div "[PERSON_NAME]" at bounding box center [448, 420] width 130 height 24
type input "[PERSON_NAME]"
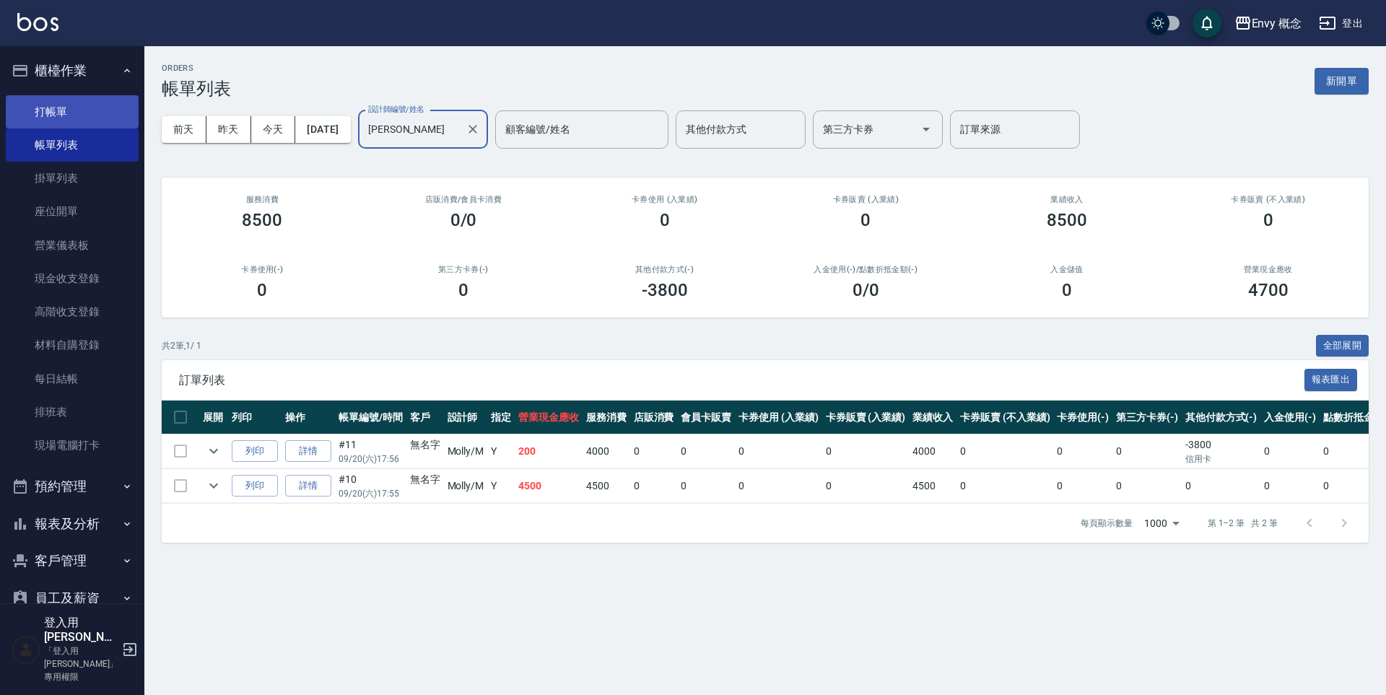
click at [103, 108] on link "打帳單" at bounding box center [72, 111] width 133 height 33
